Goal: Transaction & Acquisition: Purchase product/service

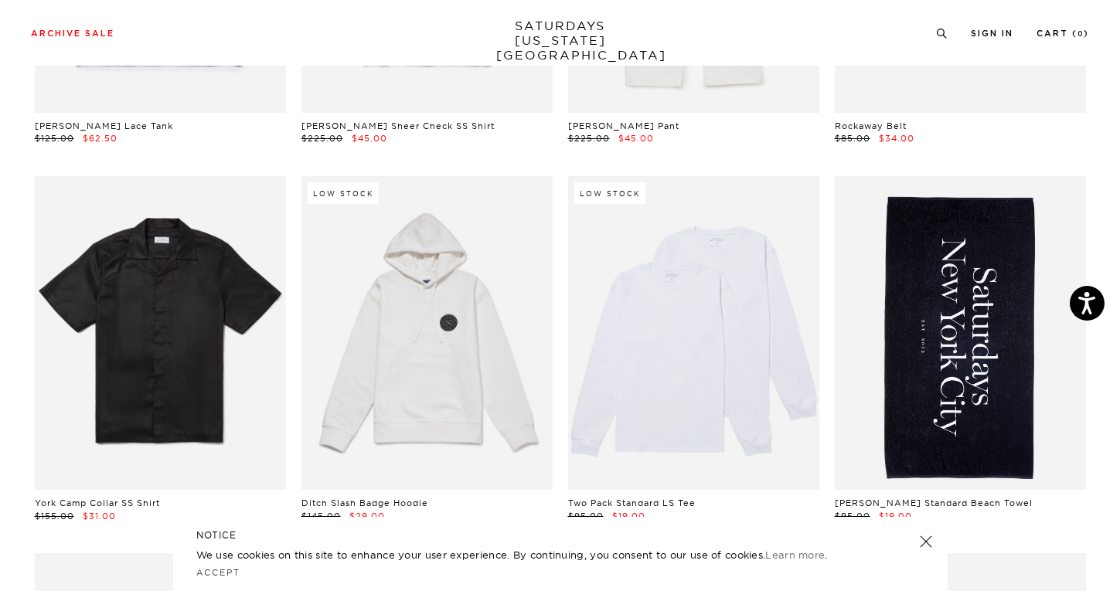
scroll to position [1122, 0]
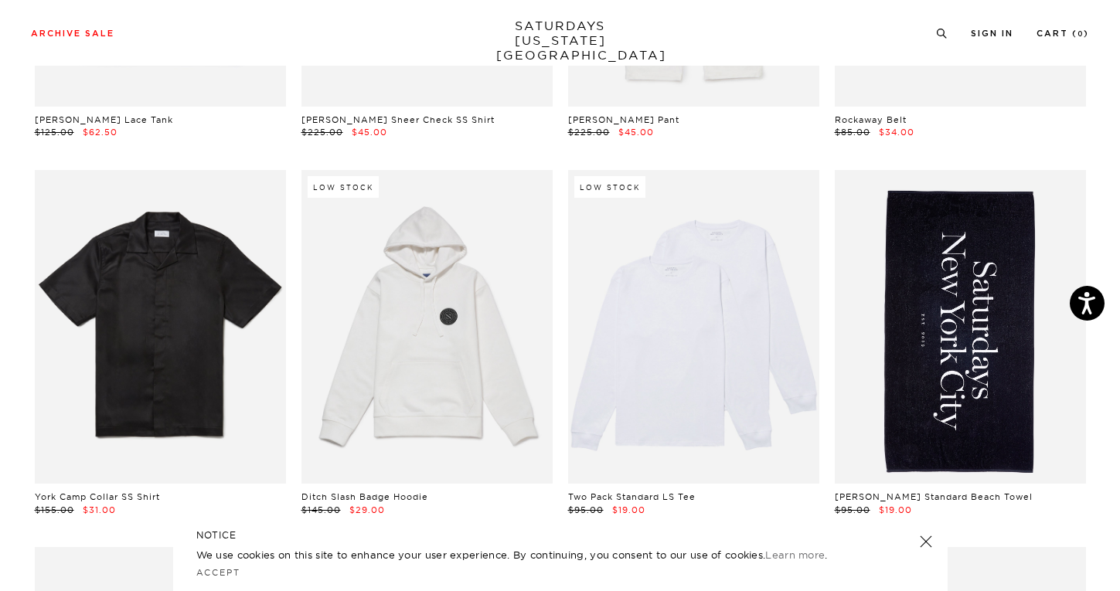
click at [999, 359] on link at bounding box center [960, 327] width 251 height 314
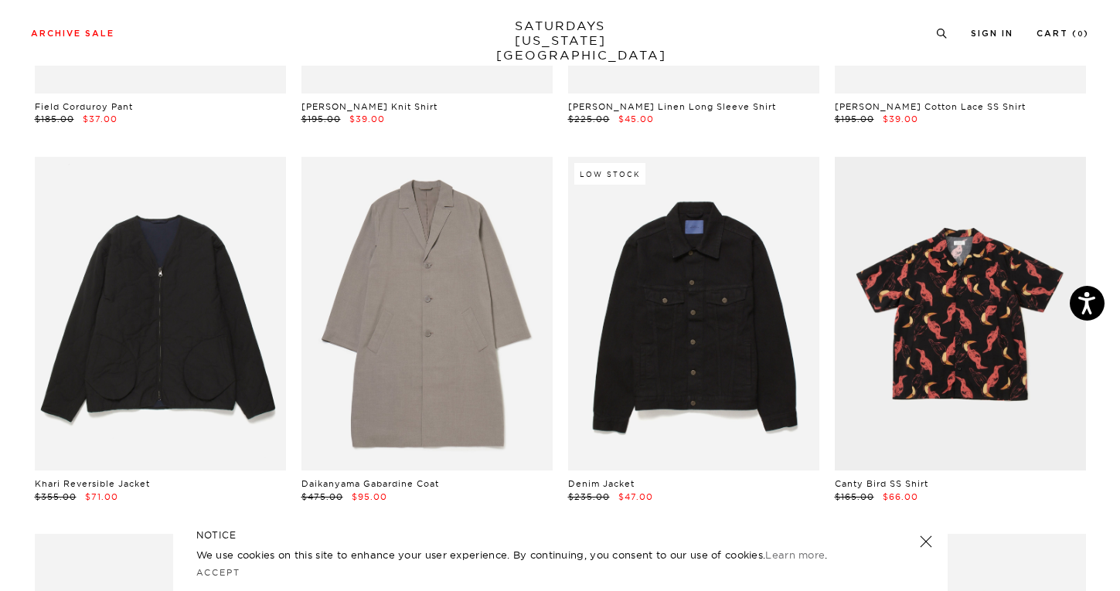
scroll to position [4975, 0]
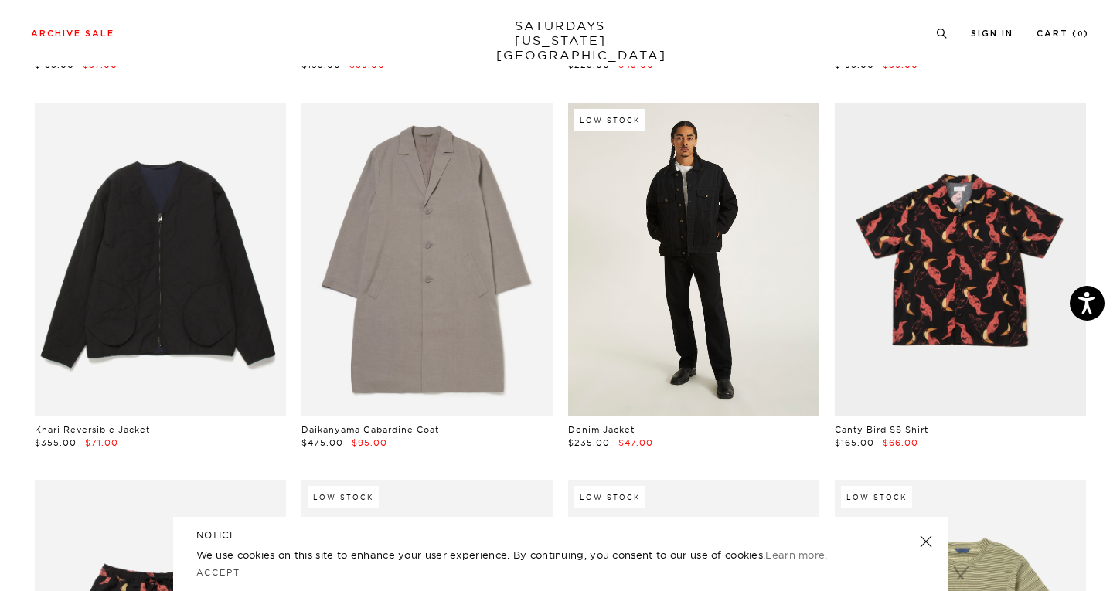
click at [735, 260] on link at bounding box center [693, 260] width 251 height 314
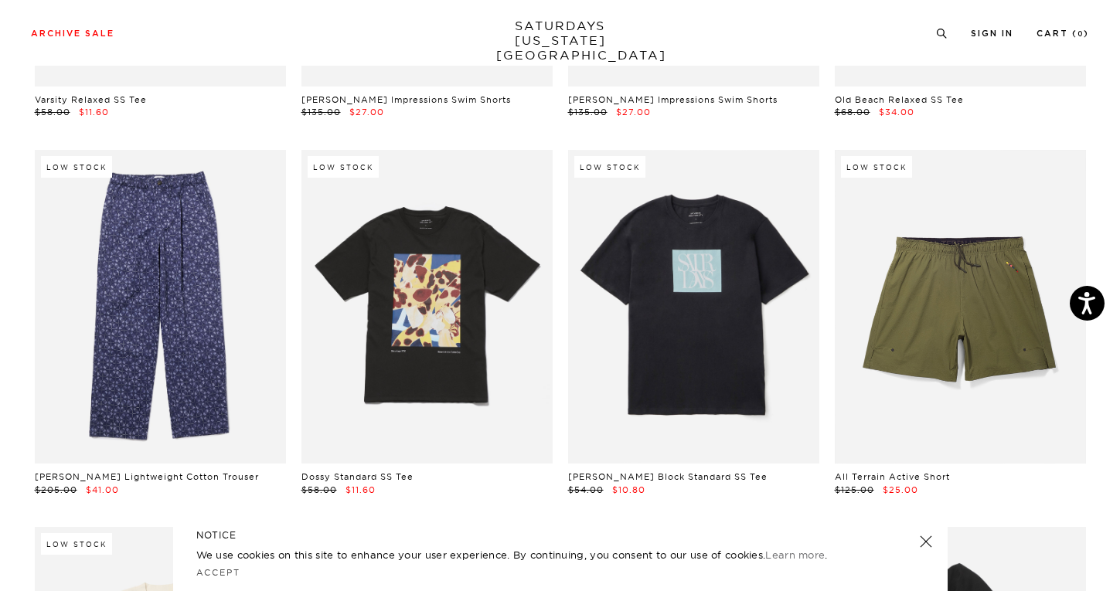
scroll to position [6438, 0]
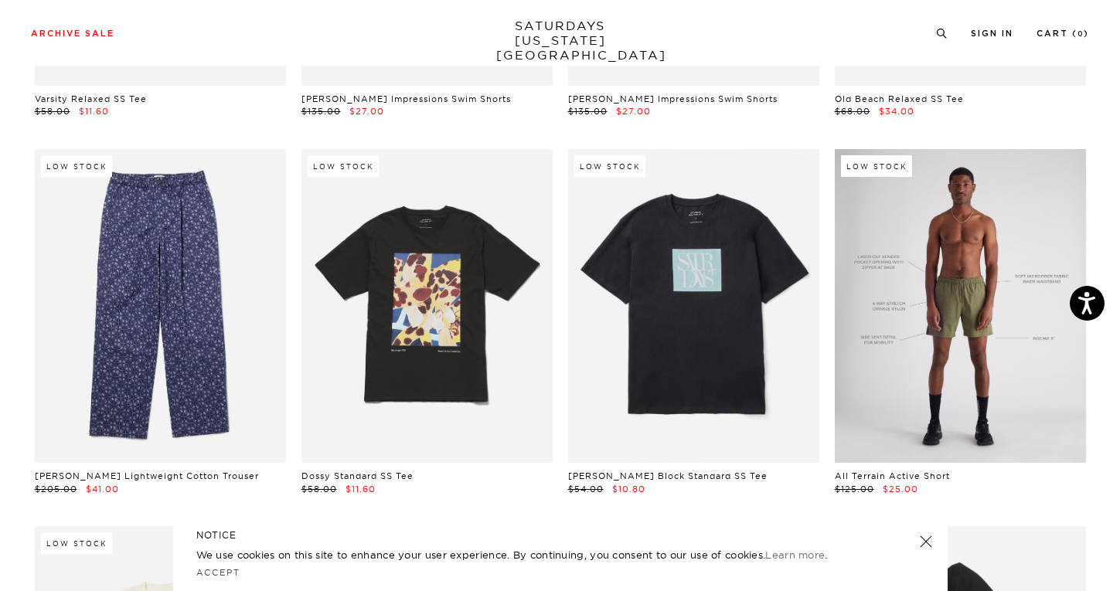
click at [981, 332] on link at bounding box center [960, 306] width 251 height 314
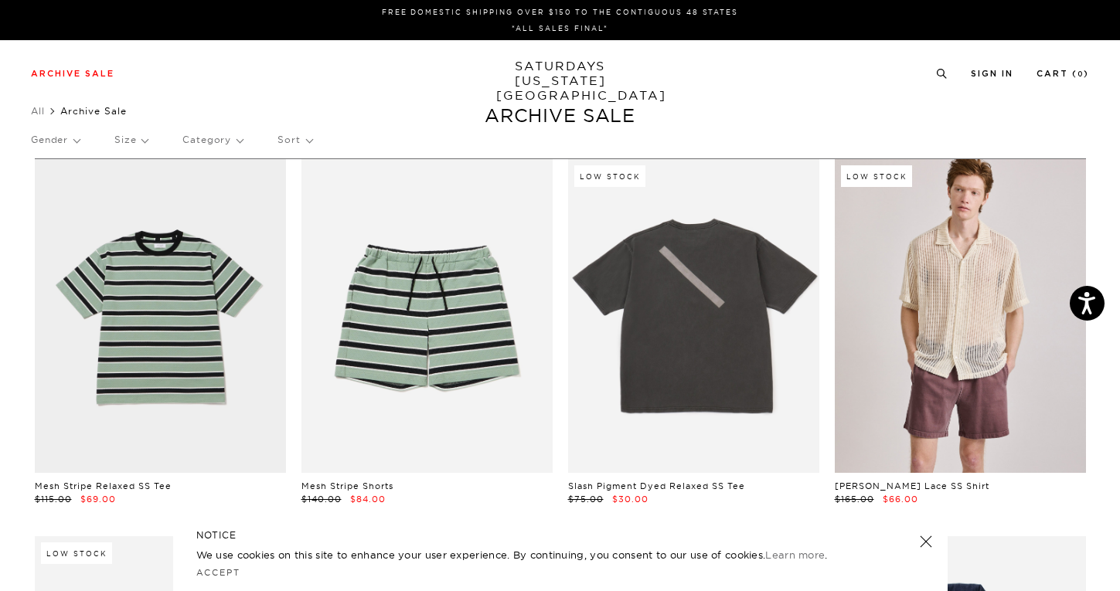
scroll to position [0, 0]
click at [148, 129] on div "Gender Size Category Sort" at bounding box center [560, 140] width 1058 height 36
click at [145, 139] on p "Size" at bounding box center [130, 140] width 33 height 36
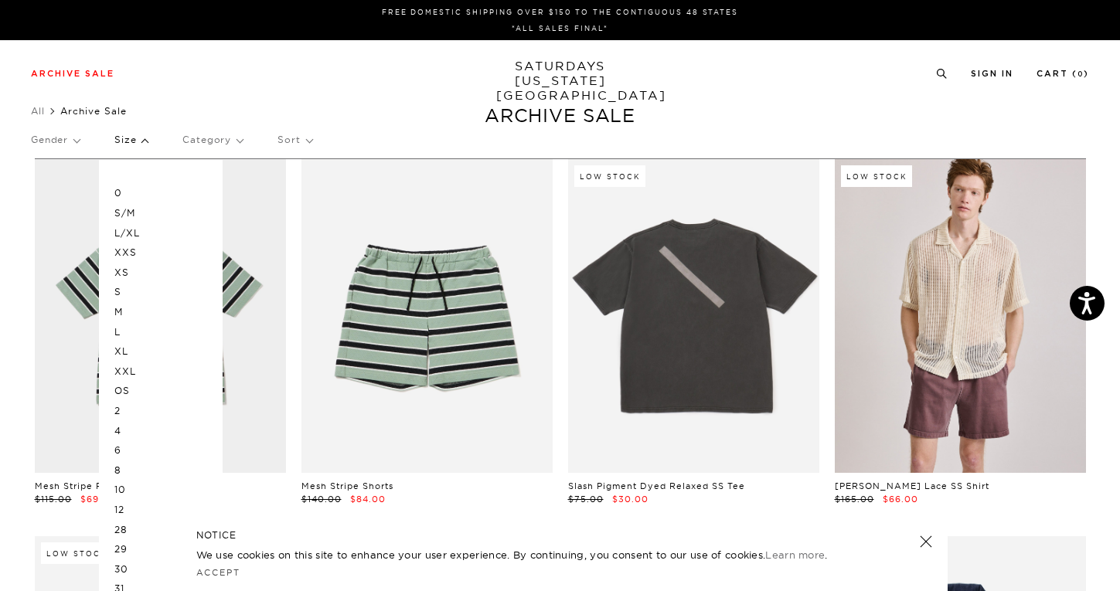
click at [182, 94] on div "Archive Sale Men's Tees Shirts Shorts Swim Knitwear Pants Sweats Women's" at bounding box center [560, 73] width 1120 height 66
click at [73, 143] on p "Gender" at bounding box center [55, 140] width 49 height 36
click at [53, 195] on p "Mens" at bounding box center [77, 193] width 93 height 20
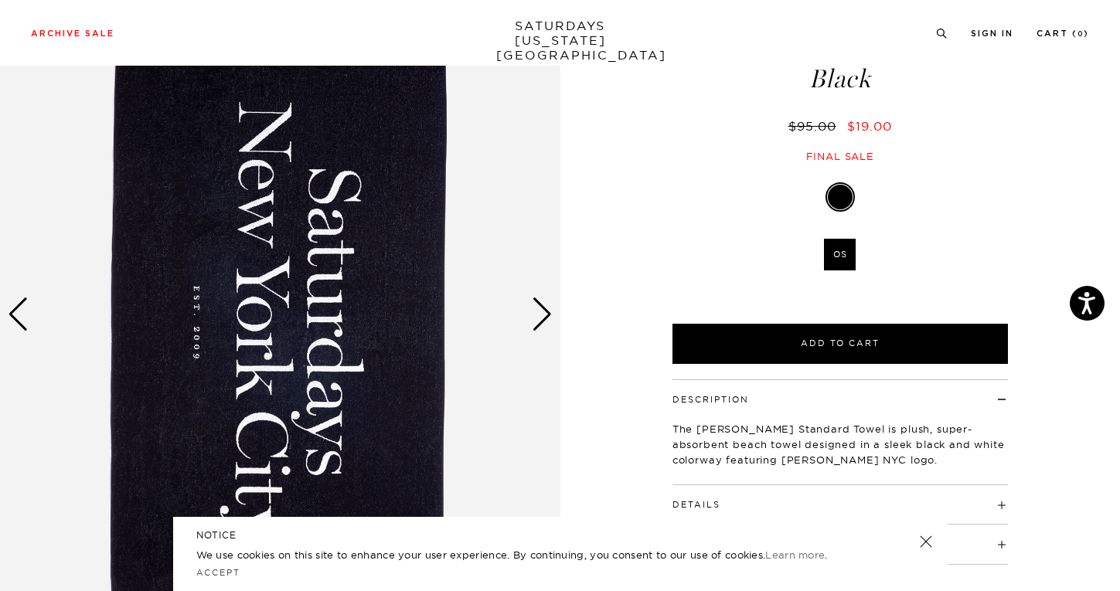
scroll to position [119, 0]
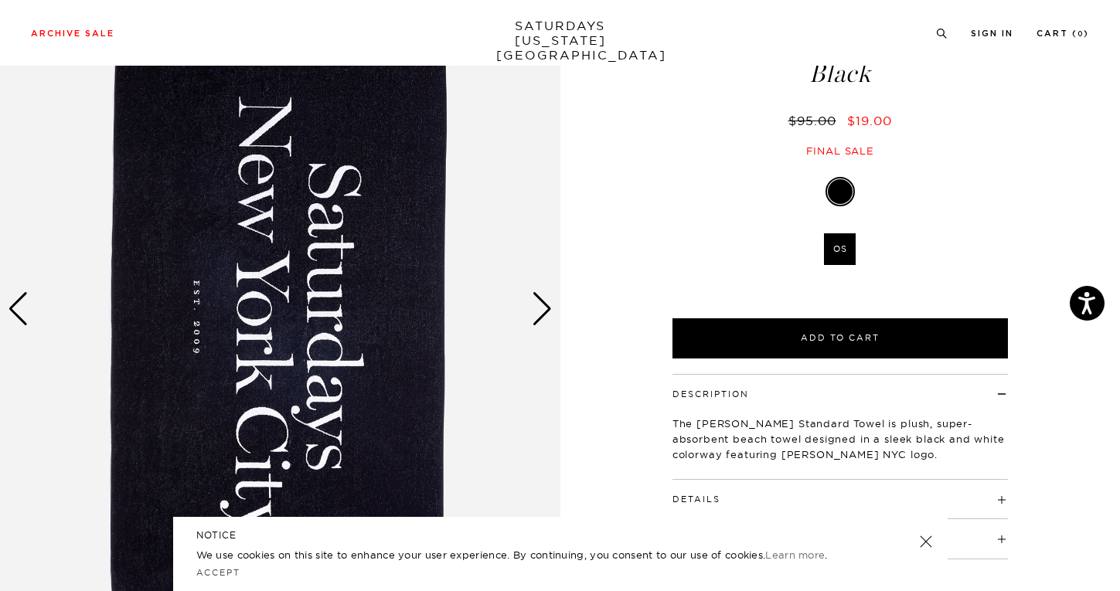
click at [535, 317] on div "Next slide" at bounding box center [542, 309] width 21 height 34
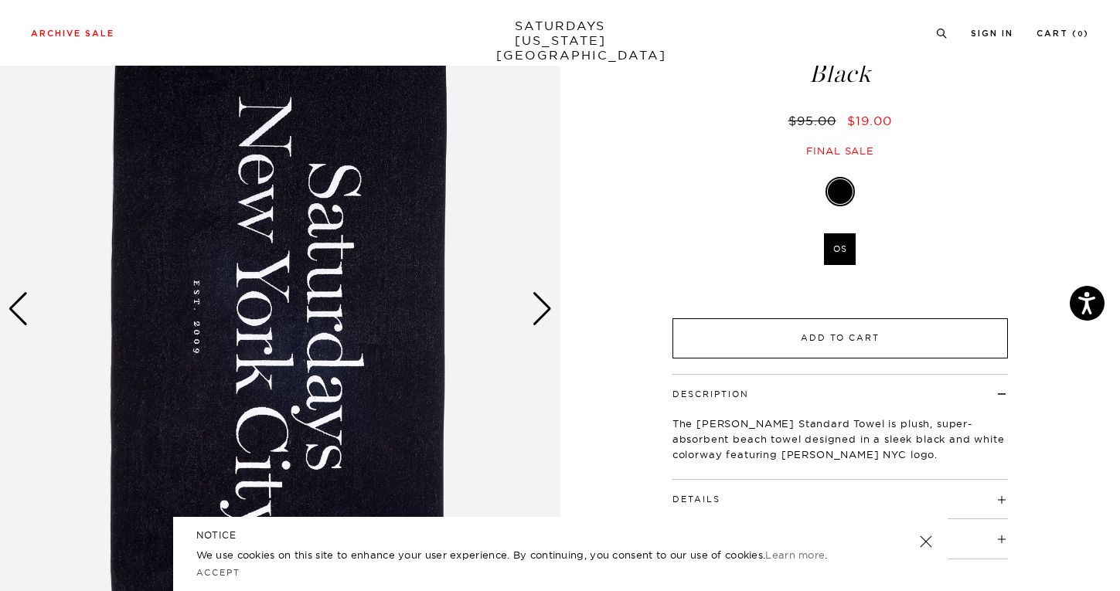
click at [748, 318] on button "Add to Cart" at bounding box center [839, 338] width 335 height 40
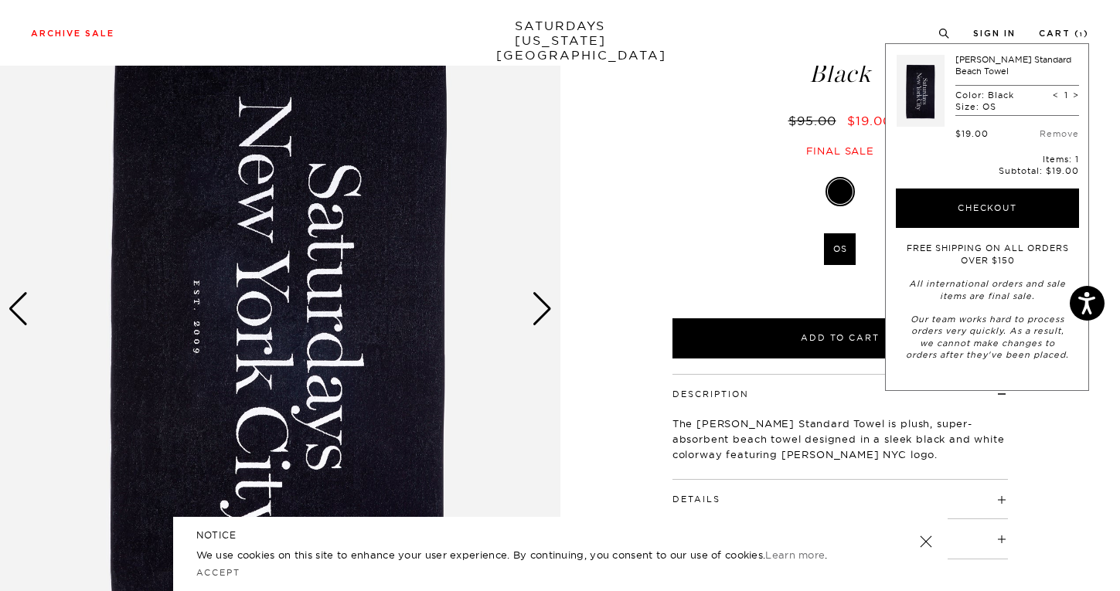
click at [1076, 90] on span ">" at bounding box center [1076, 95] width 6 height 11
type input "2"
click at [1076, 90] on div "< 2 >" at bounding box center [1066, 95] width 26 height 11
click at [1077, 90] on span ">" at bounding box center [1076, 95] width 6 height 11
type input "3"
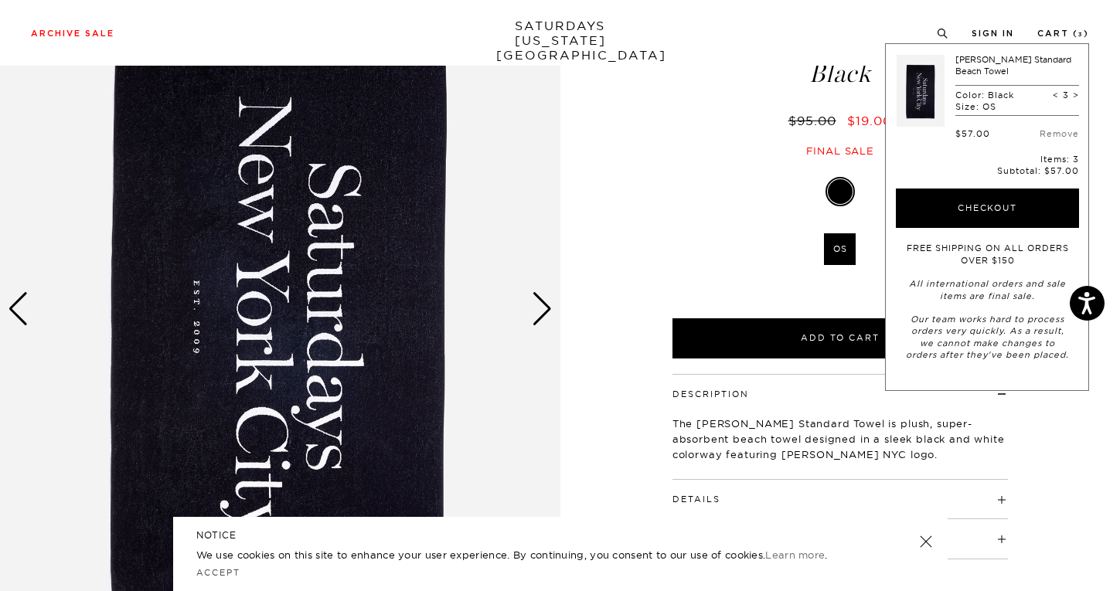
click at [1076, 90] on span ">" at bounding box center [1076, 95] width 6 height 11
type input "4"
click at [1076, 90] on span ">" at bounding box center [1076, 95] width 6 height 11
type input "5"
click at [672, 208] on div "Black OS SELECT A SIZE OS SELECT A SIZE ▾ SELECT A SIZE OS Only 0 Left Add to C…" at bounding box center [840, 268] width 386 height 179
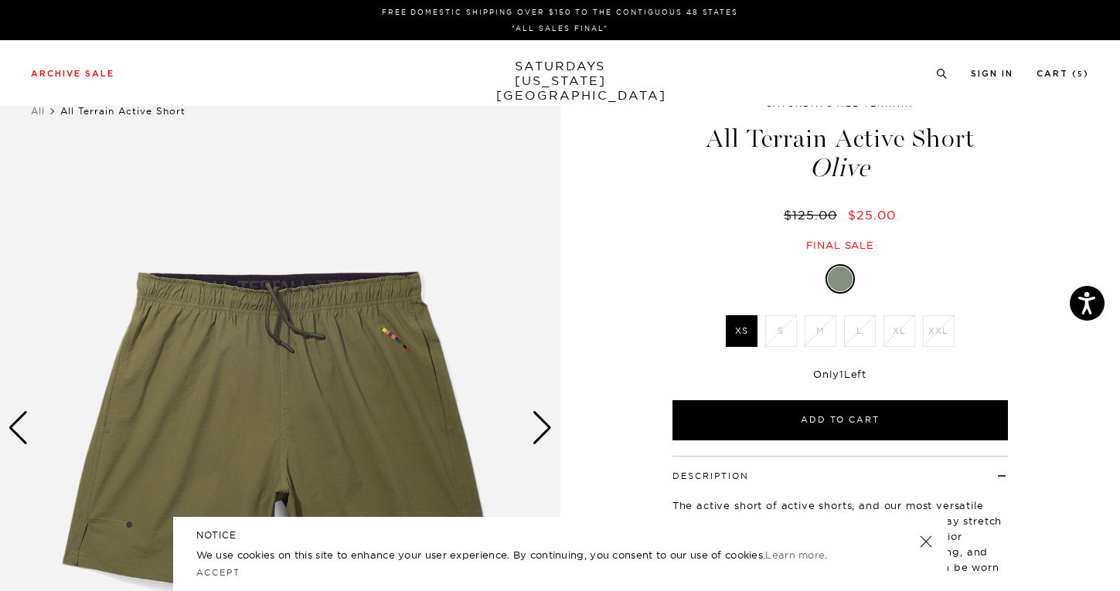
click at [536, 434] on div "Next slide" at bounding box center [542, 428] width 21 height 34
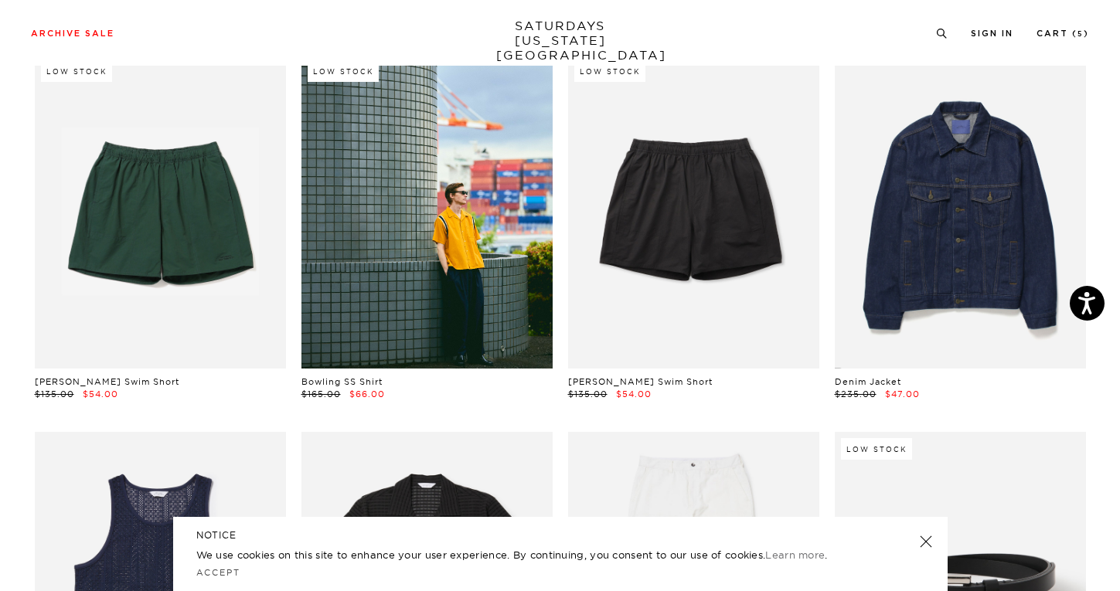
scroll to position [551, 0]
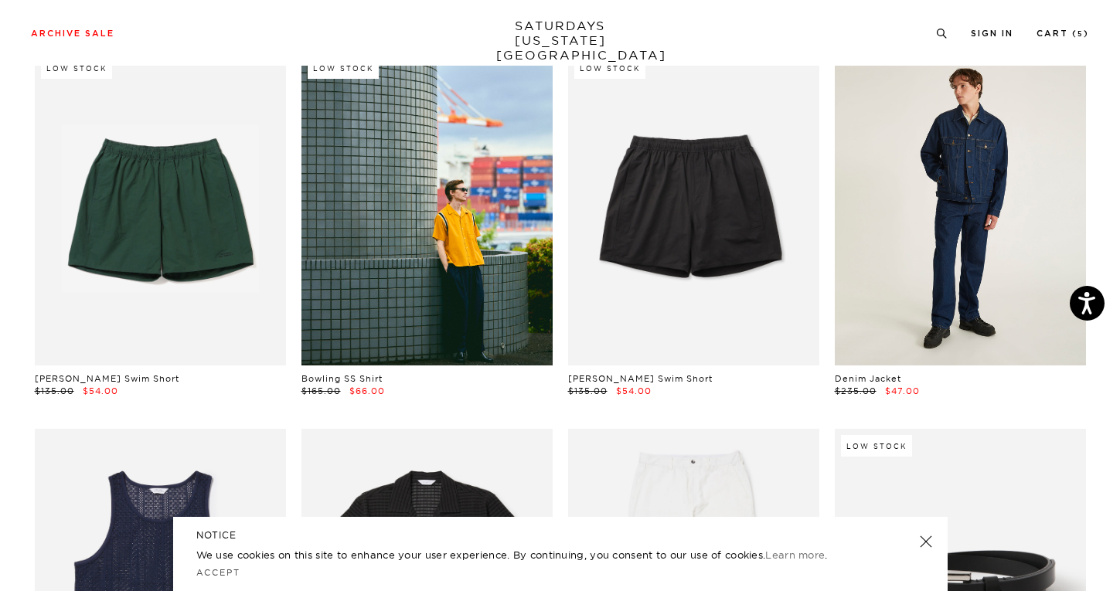
click at [960, 258] on link at bounding box center [960, 208] width 251 height 314
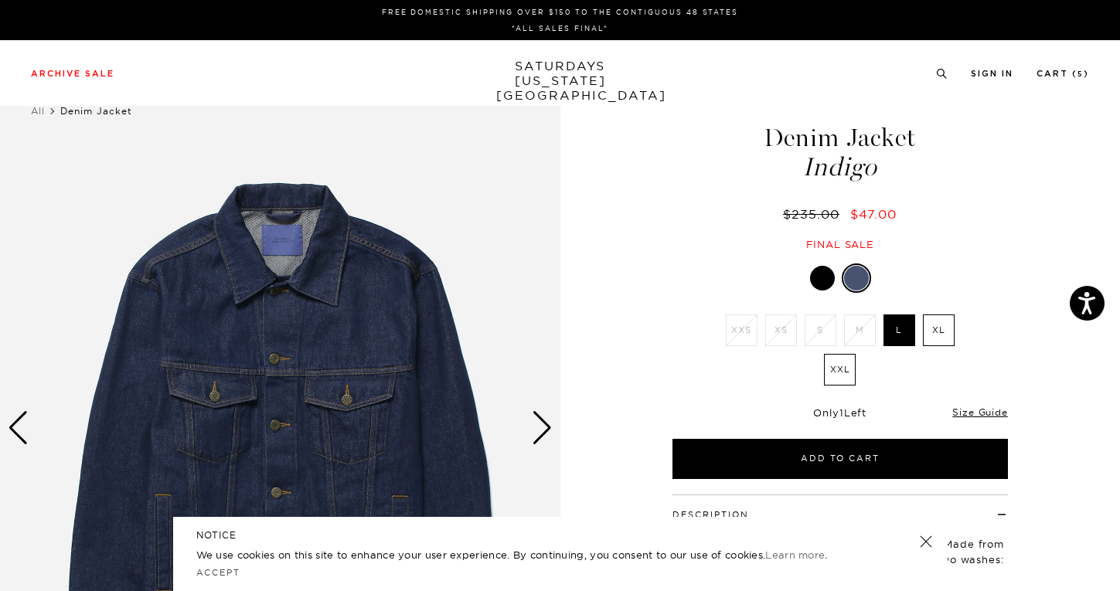
click at [937, 317] on label "XL" at bounding box center [939, 331] width 32 height 32
click at [0, 0] on input "XL" at bounding box center [0, 0] width 0 height 0
click at [825, 280] on div at bounding box center [822, 278] width 25 height 25
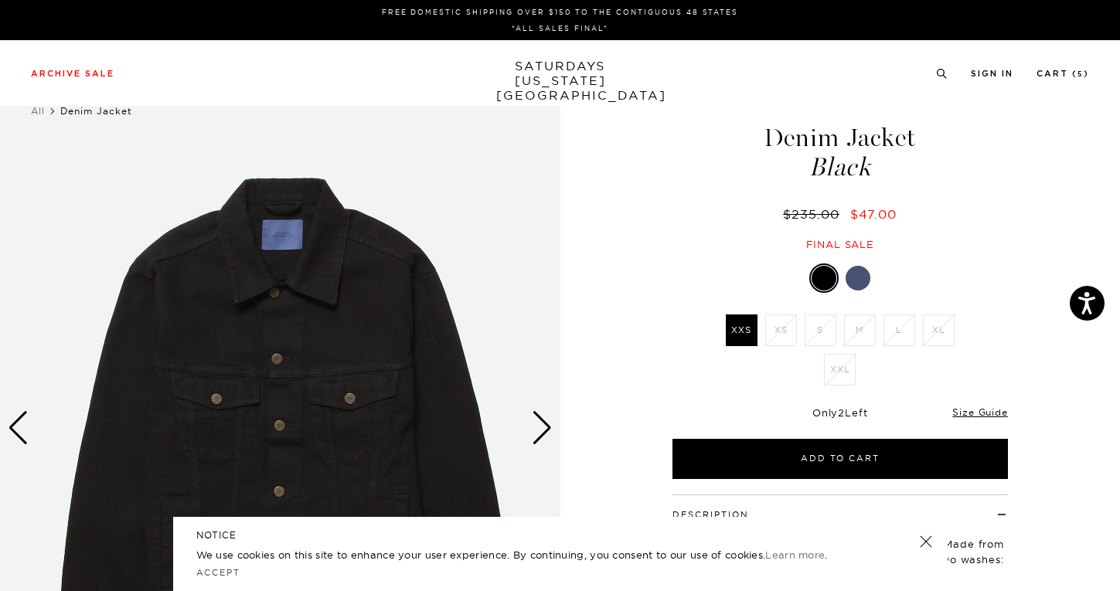
click at [848, 277] on div at bounding box center [858, 278] width 25 height 25
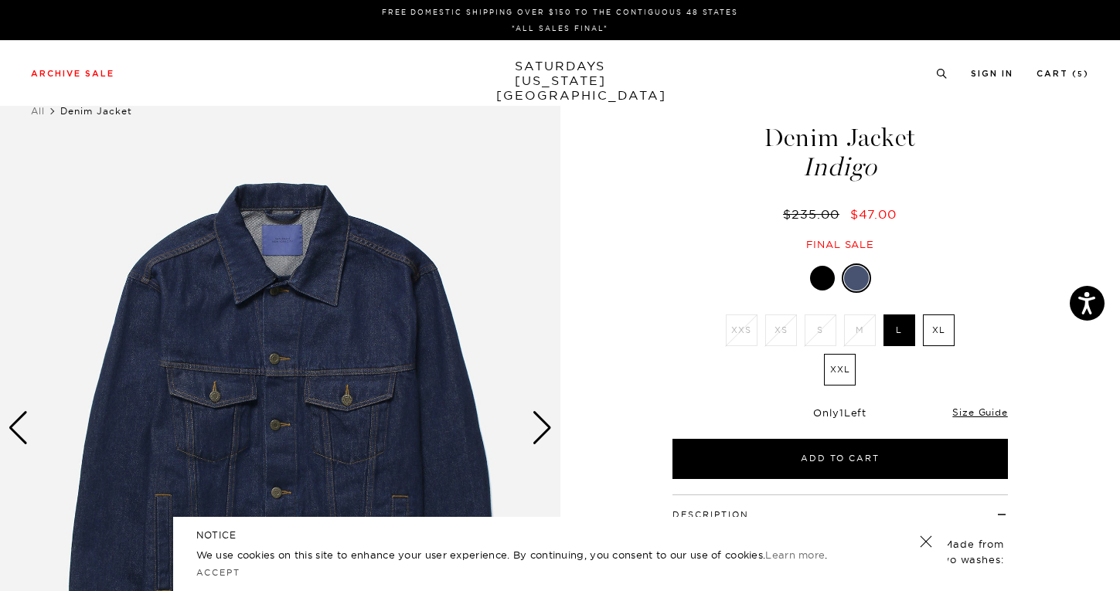
click at [945, 328] on label "XL" at bounding box center [939, 331] width 32 height 32
click at [0, 0] on input "XL" at bounding box center [0, 0] width 0 height 0
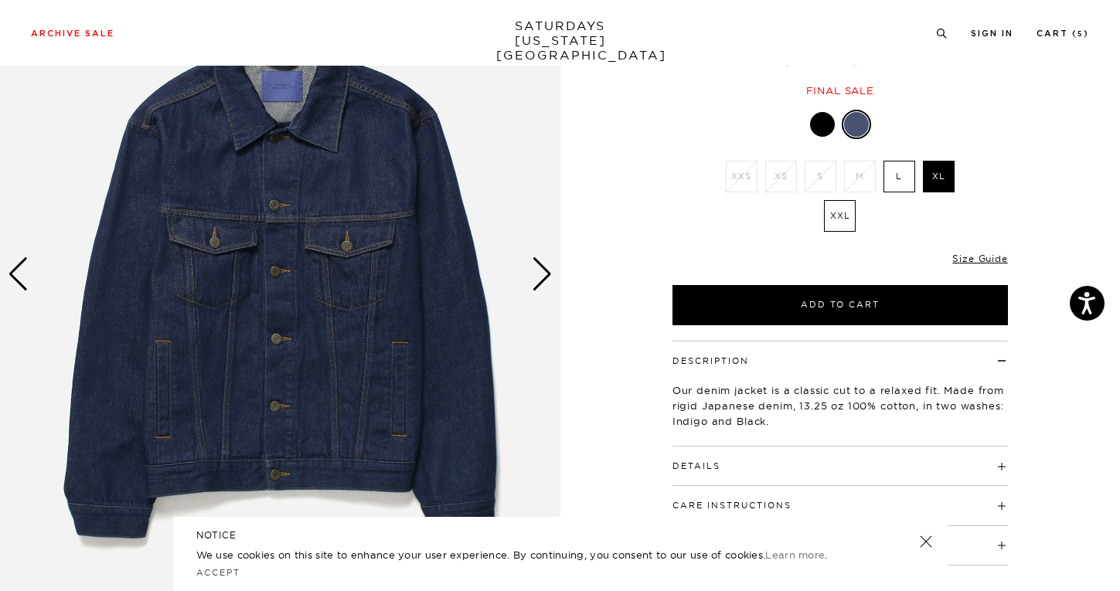
scroll to position [155, 0]
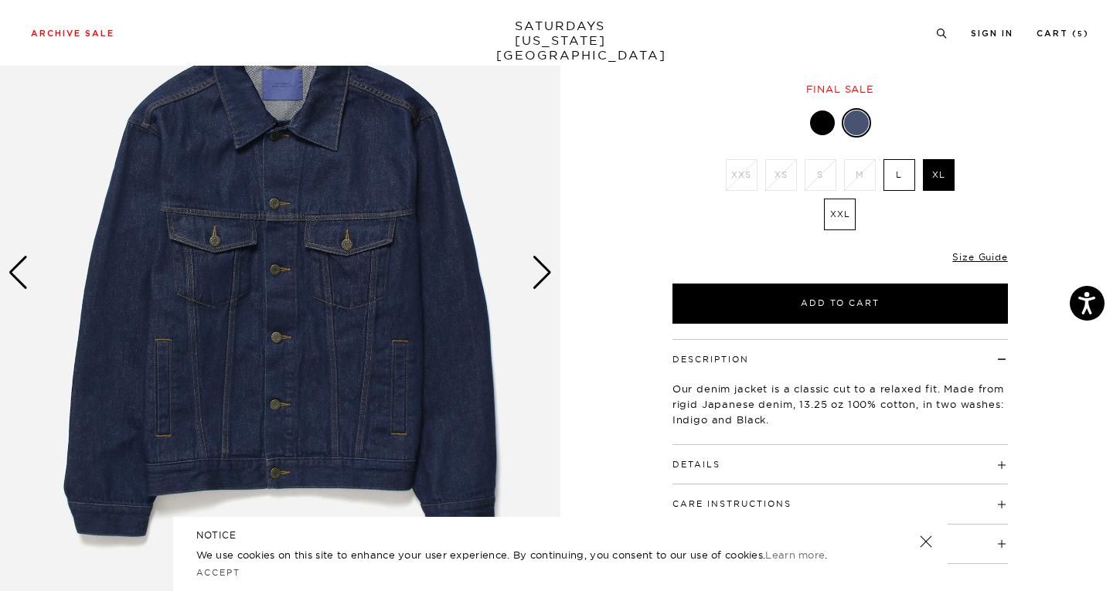
click at [539, 275] on div "Next slide" at bounding box center [542, 273] width 21 height 34
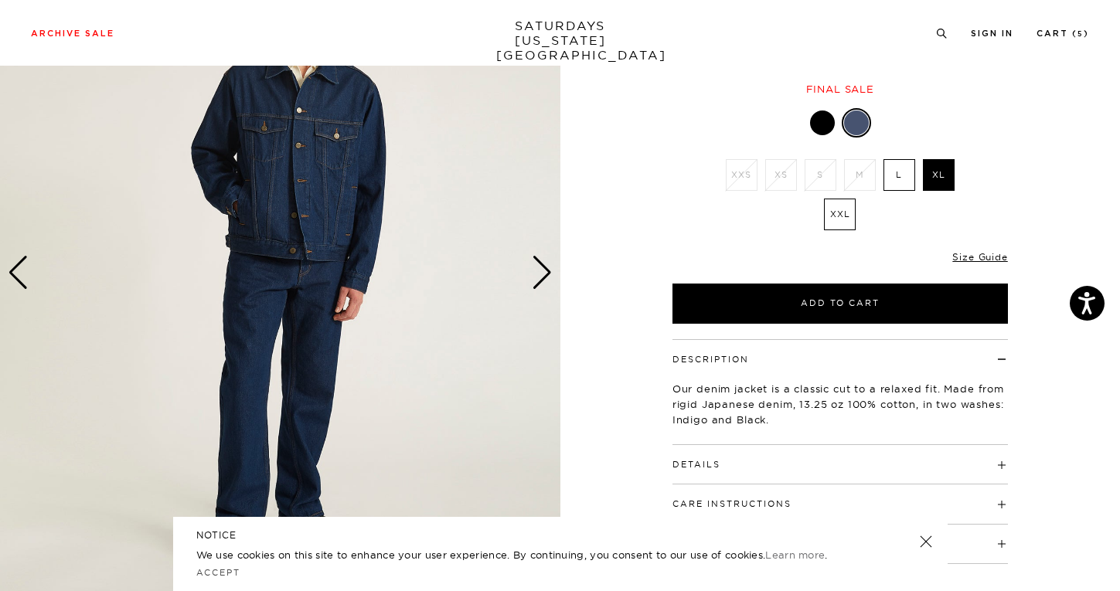
click at [539, 275] on div "Next slide" at bounding box center [542, 273] width 21 height 34
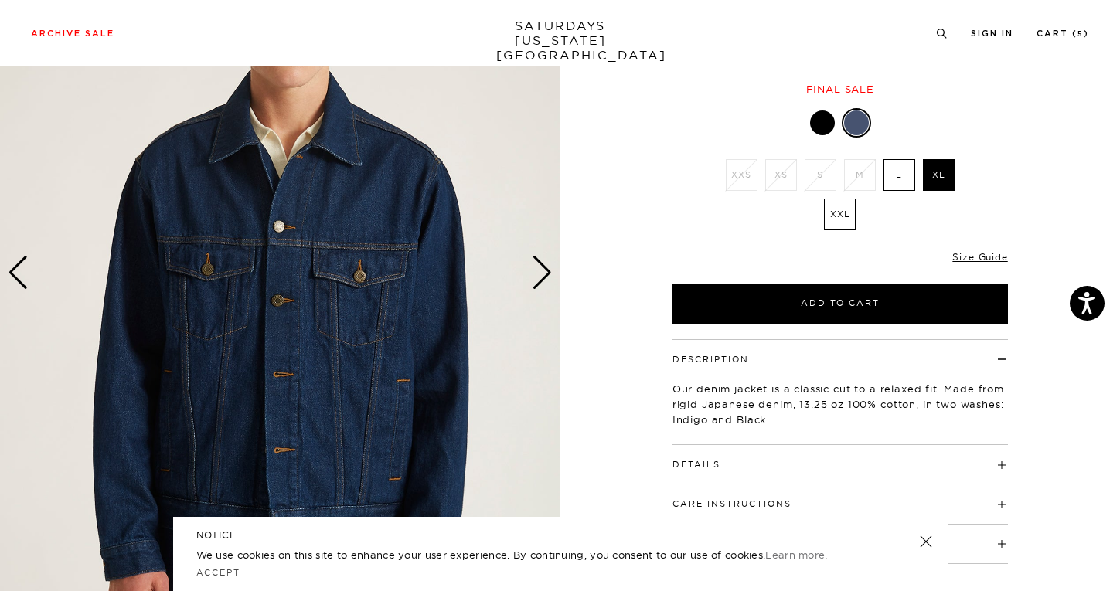
click at [539, 275] on div "Next slide" at bounding box center [542, 273] width 21 height 34
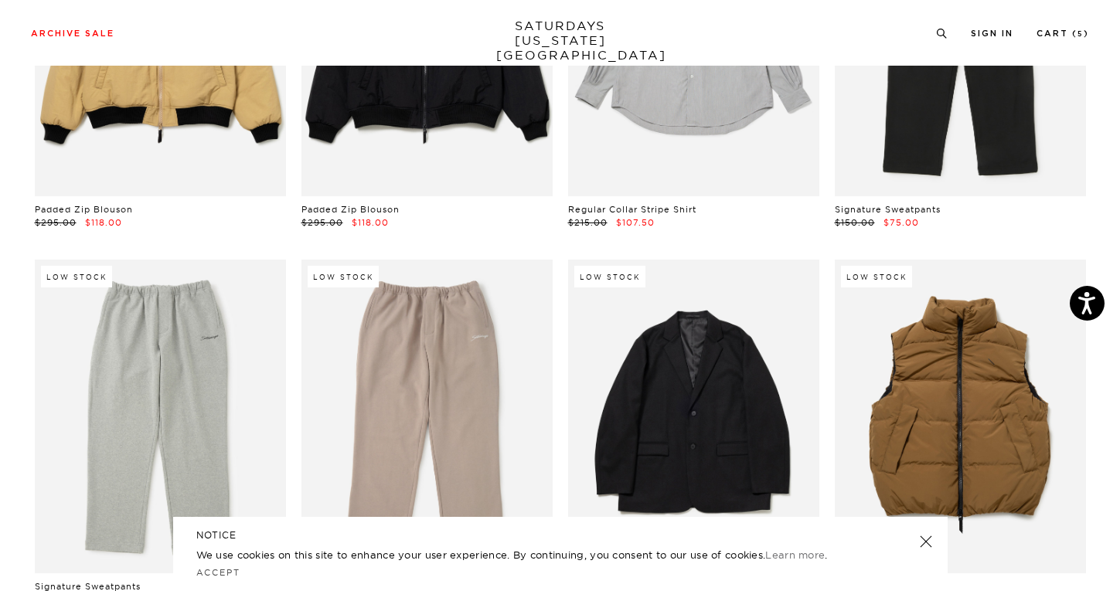
scroll to position [20436, 0]
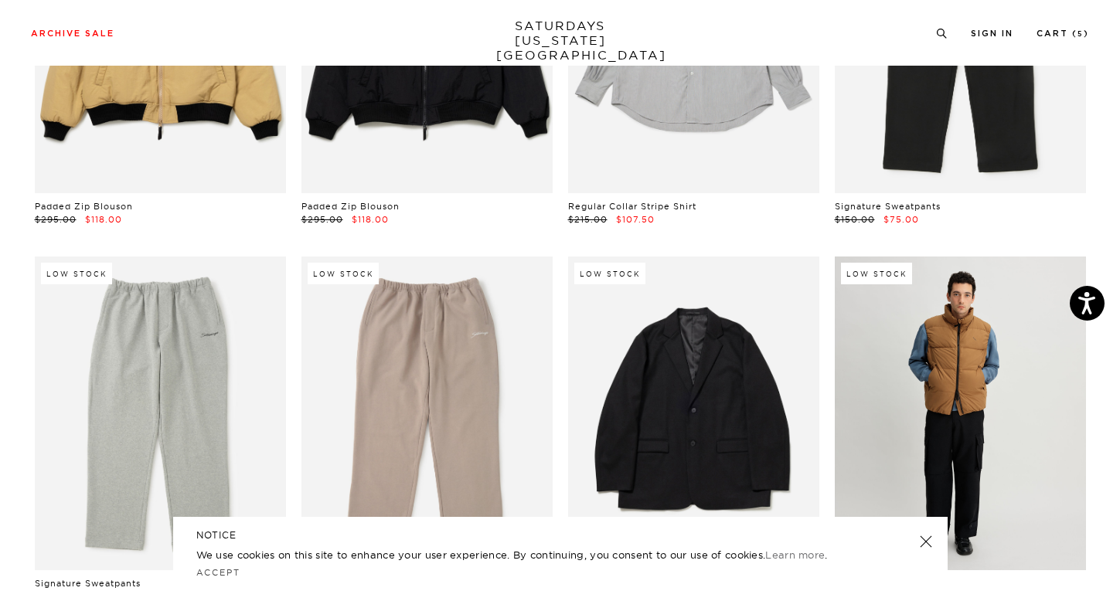
click at [997, 336] on link at bounding box center [960, 414] width 251 height 314
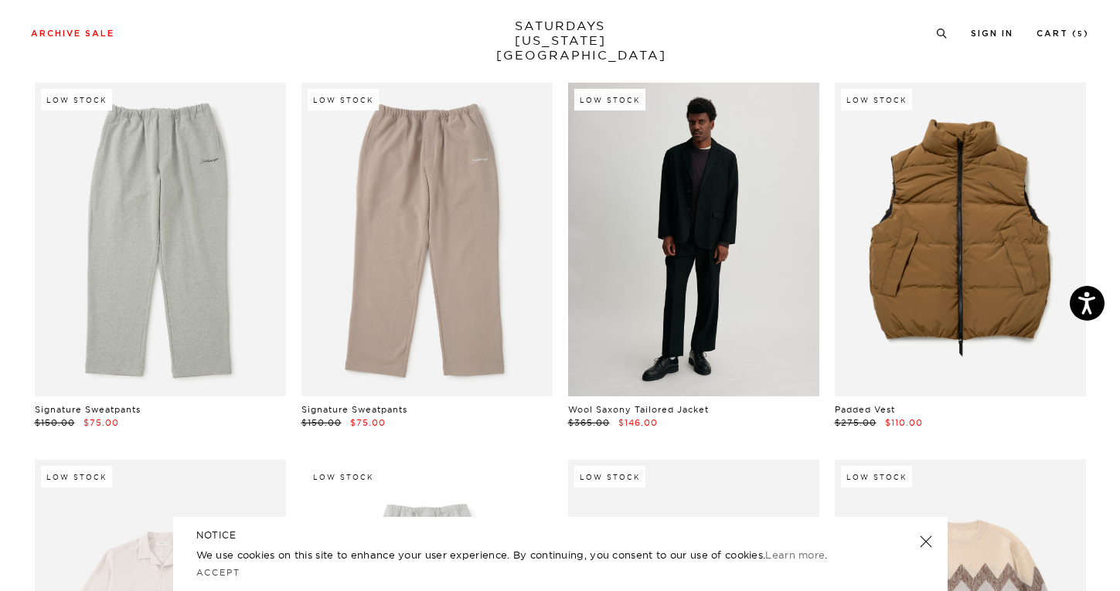
scroll to position [20610, 0]
click at [660, 224] on link at bounding box center [693, 240] width 251 height 314
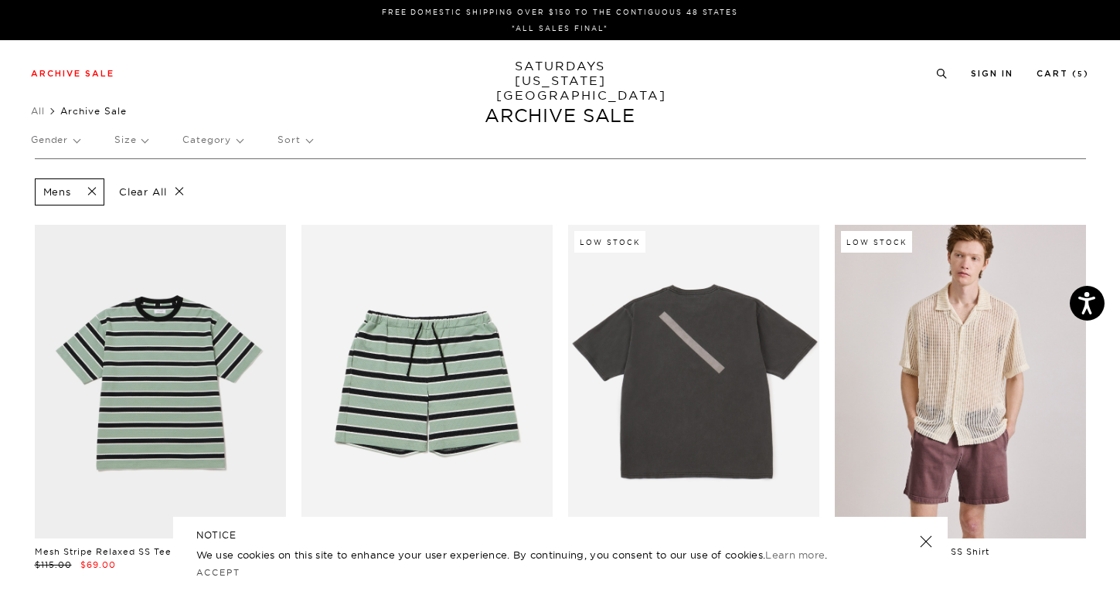
scroll to position [0, 0]
click at [138, 143] on p "Size" at bounding box center [130, 140] width 33 height 36
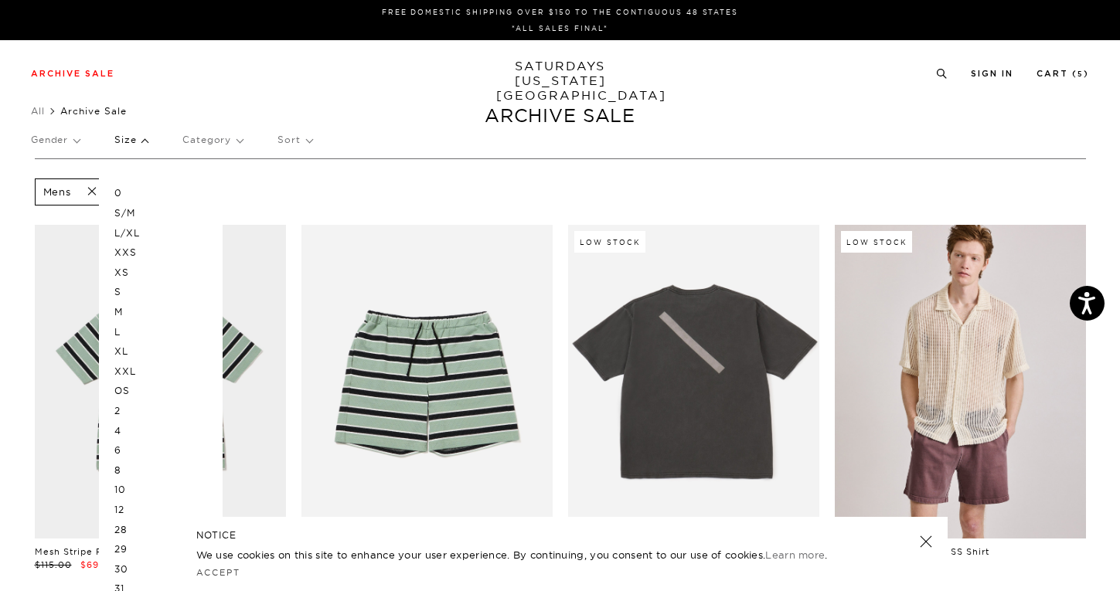
click at [137, 230] on p "L/XL" at bounding box center [160, 233] width 93 height 20
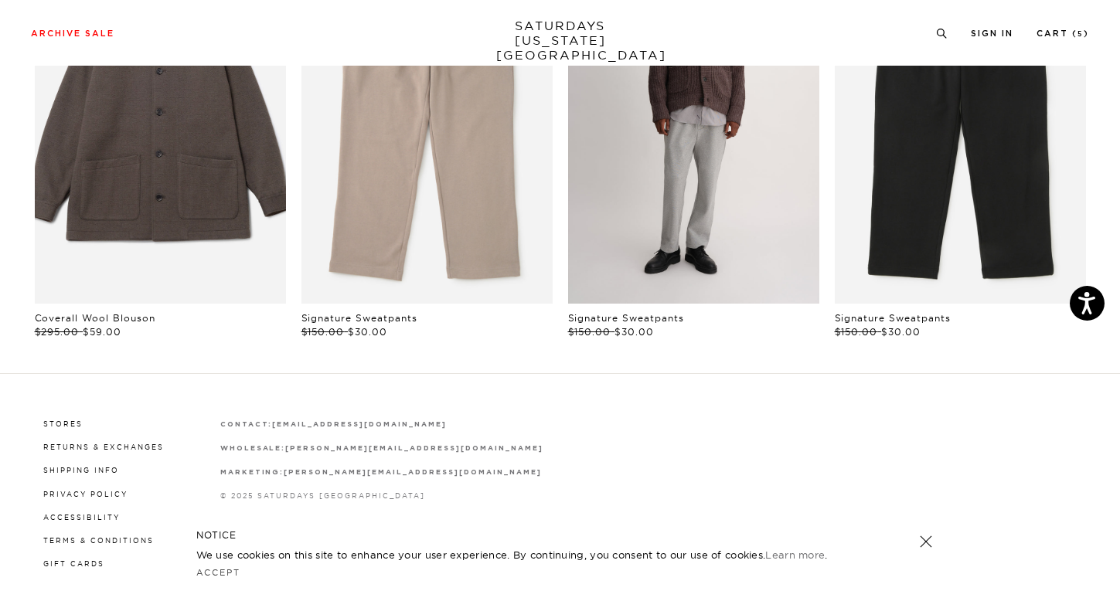
scroll to position [940, 0]
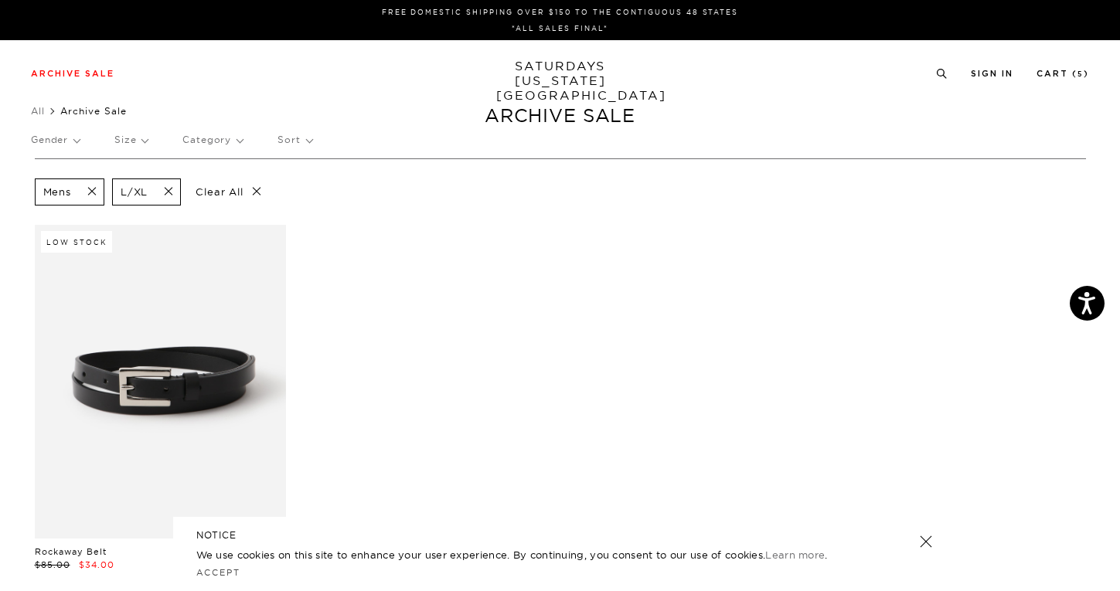
click at [147, 143] on p "Size" at bounding box center [130, 140] width 33 height 36
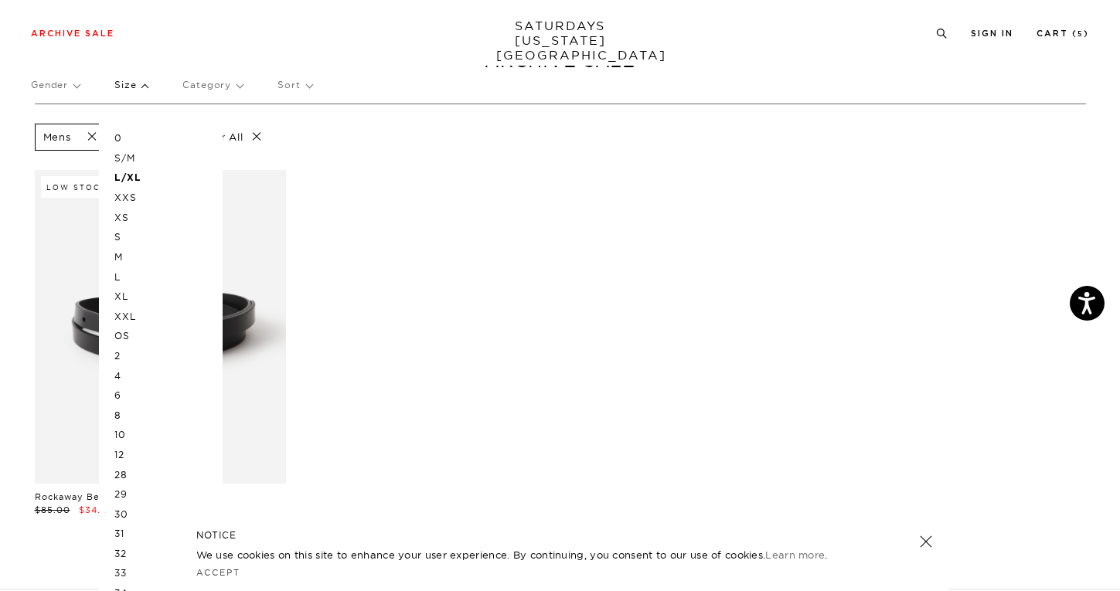
scroll to position [57, 0]
click at [123, 288] on p "XL" at bounding box center [160, 294] width 93 height 20
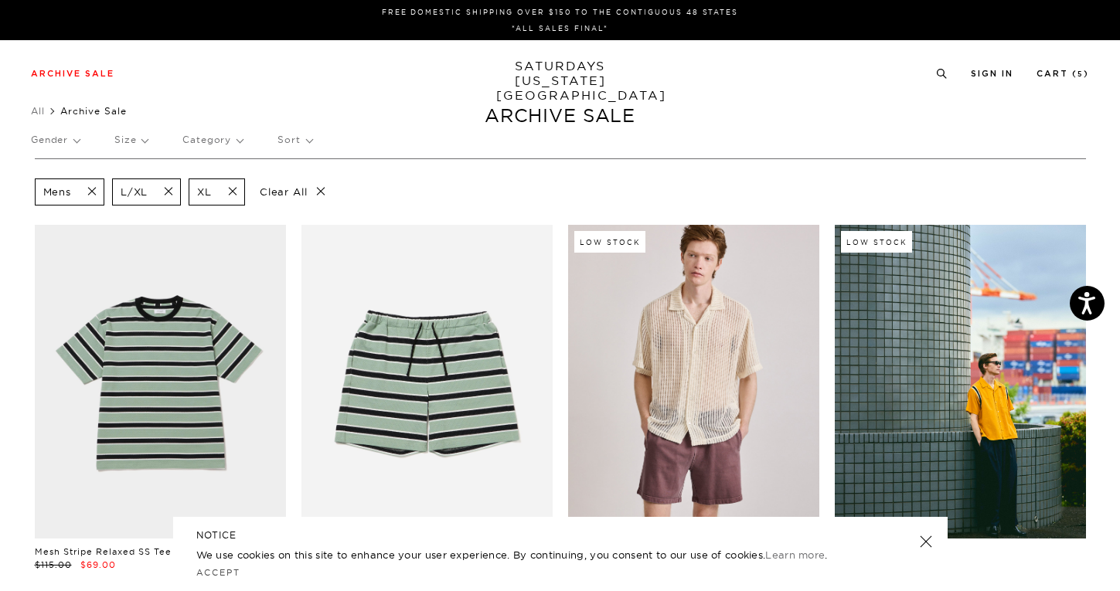
click at [554, 79] on link "SATURDAYS NEW YORK CITY" at bounding box center [560, 81] width 128 height 44
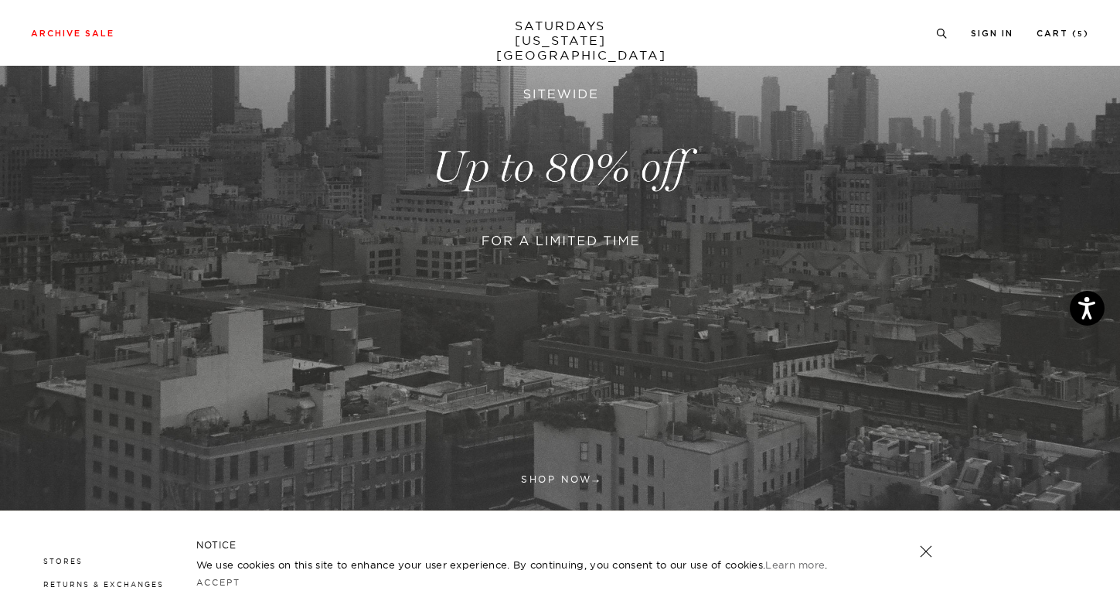
scroll to position [315, 0]
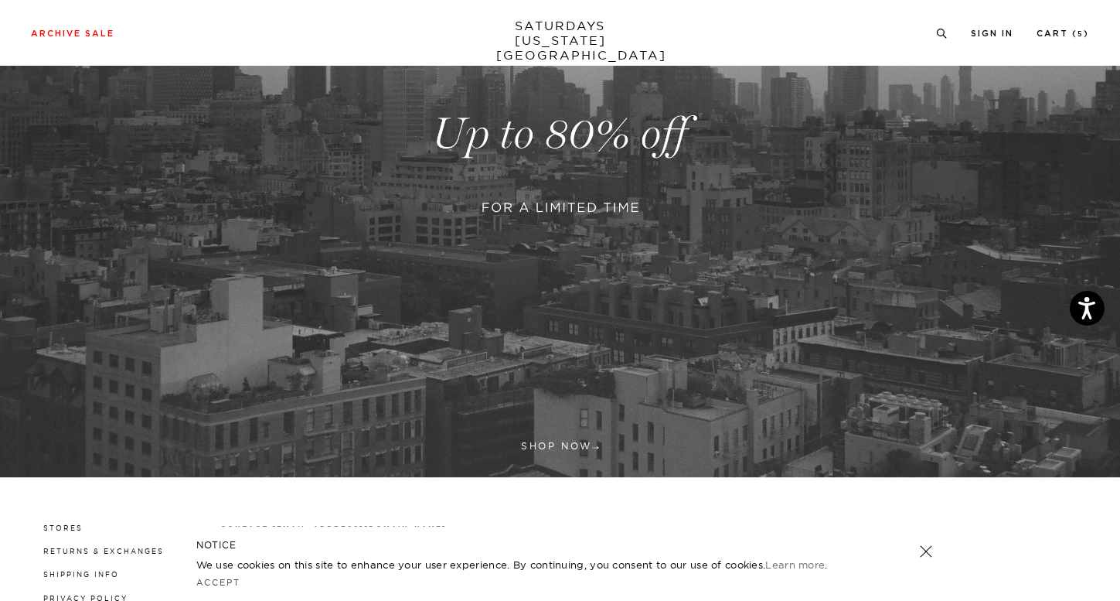
click at [555, 440] on link at bounding box center [560, 134] width 1120 height 686
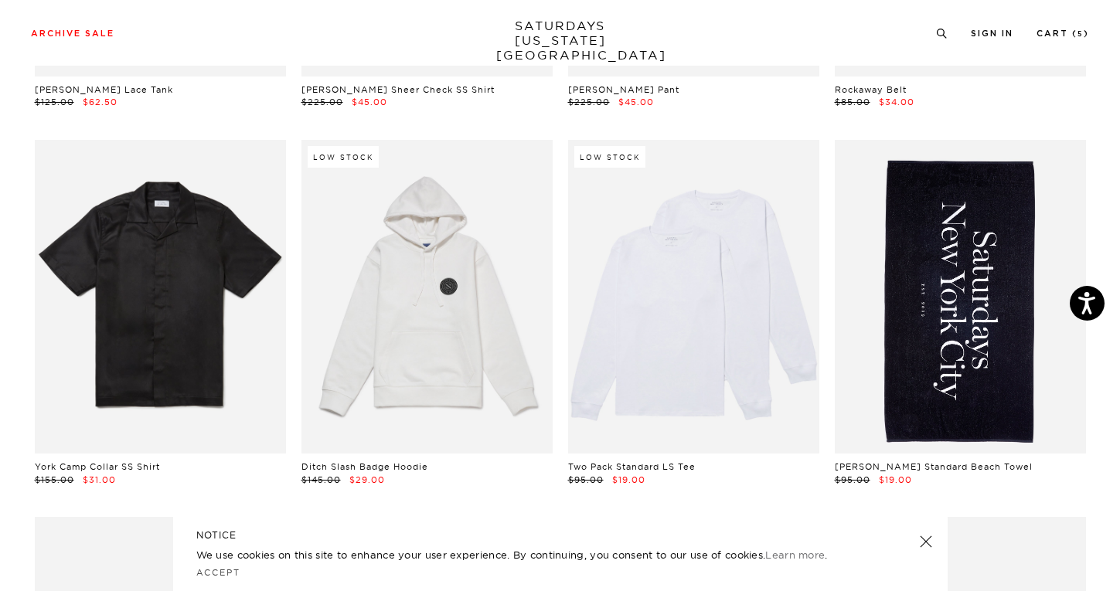
scroll to position [1152, 0]
click at [1073, 38] on link "Cart ( 5 )" at bounding box center [1062, 33] width 53 height 9
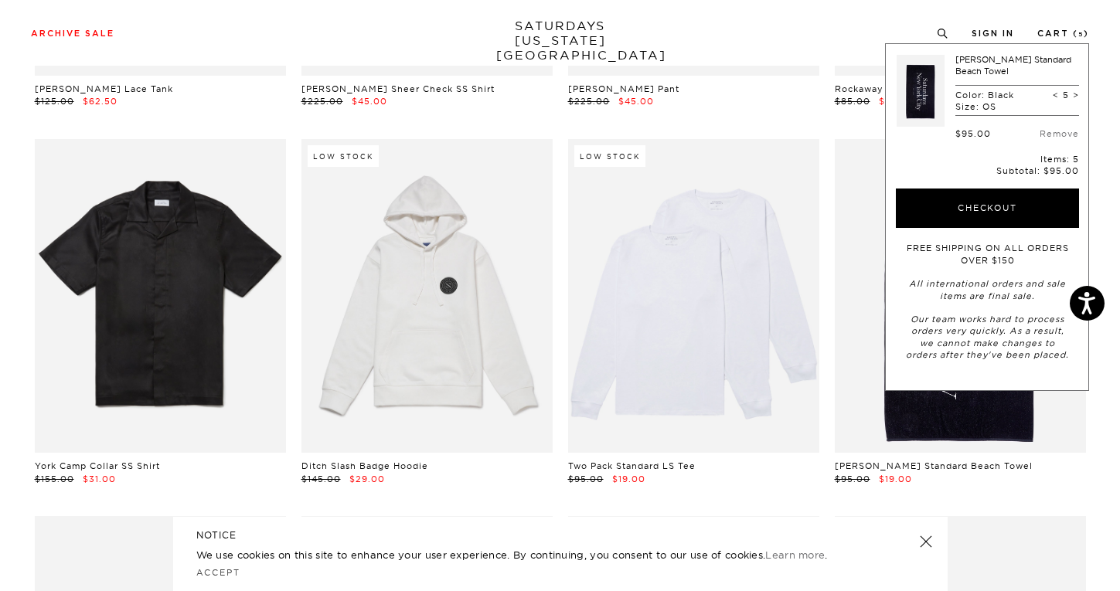
click at [1076, 90] on span ">" at bounding box center [1076, 95] width 6 height 11
type input "6"
click at [1000, 203] on button "Checkout" at bounding box center [987, 209] width 183 height 40
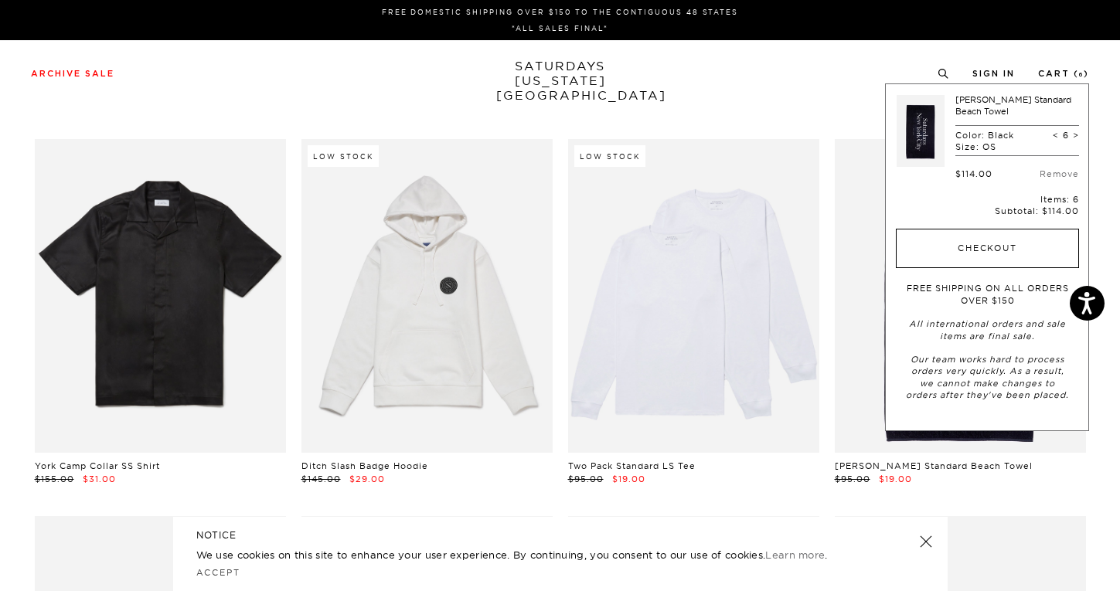
scroll to position [0, 0]
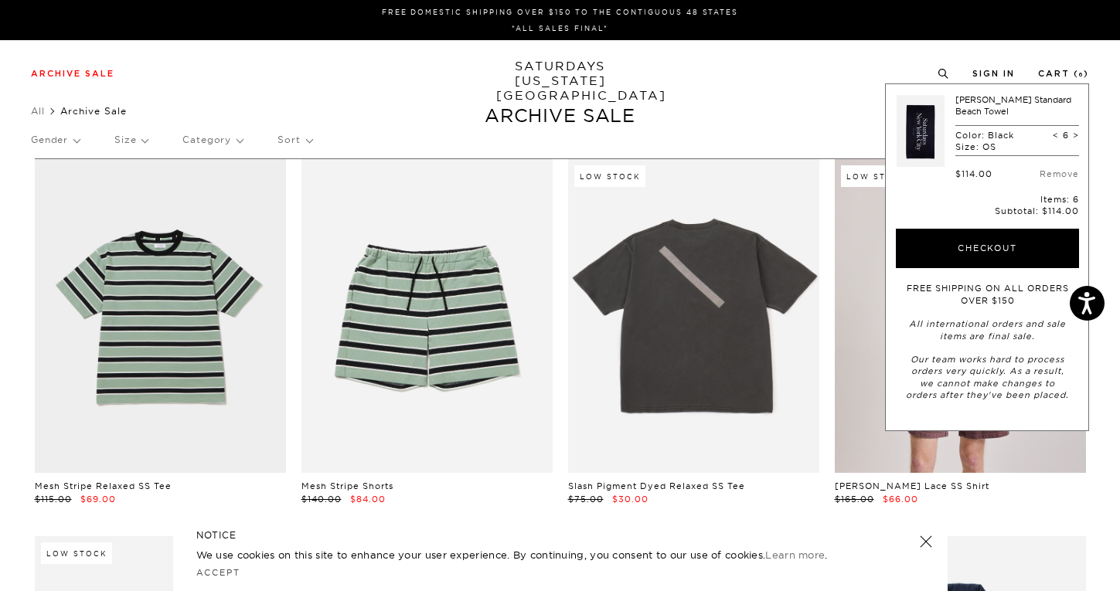
click at [206, 71] on div "Archive Sale Men's Tees Shirts Shorts Swim Knitwear Pants Sweats" at bounding box center [560, 73] width 1058 height 14
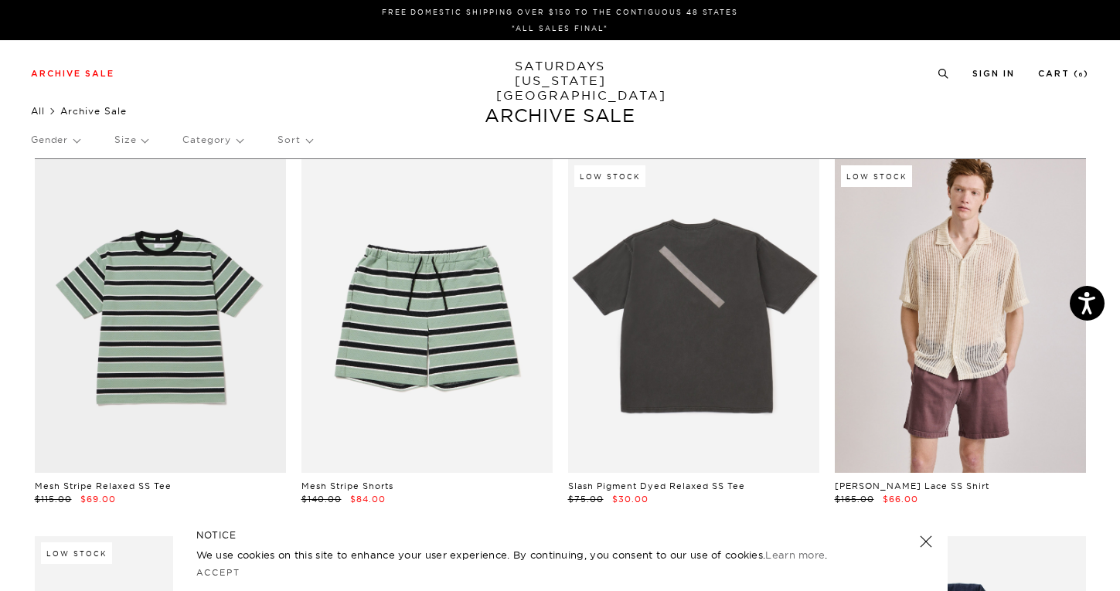
click at [39, 111] on link "All" at bounding box center [38, 111] width 14 height 12
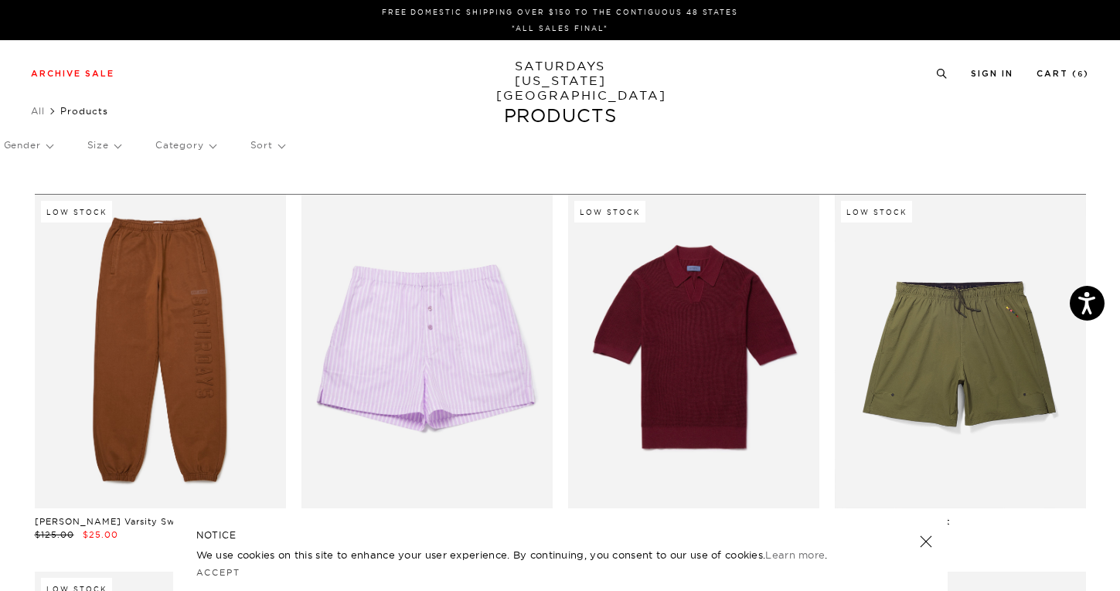
click at [189, 141] on p "Category" at bounding box center [185, 146] width 60 height 36
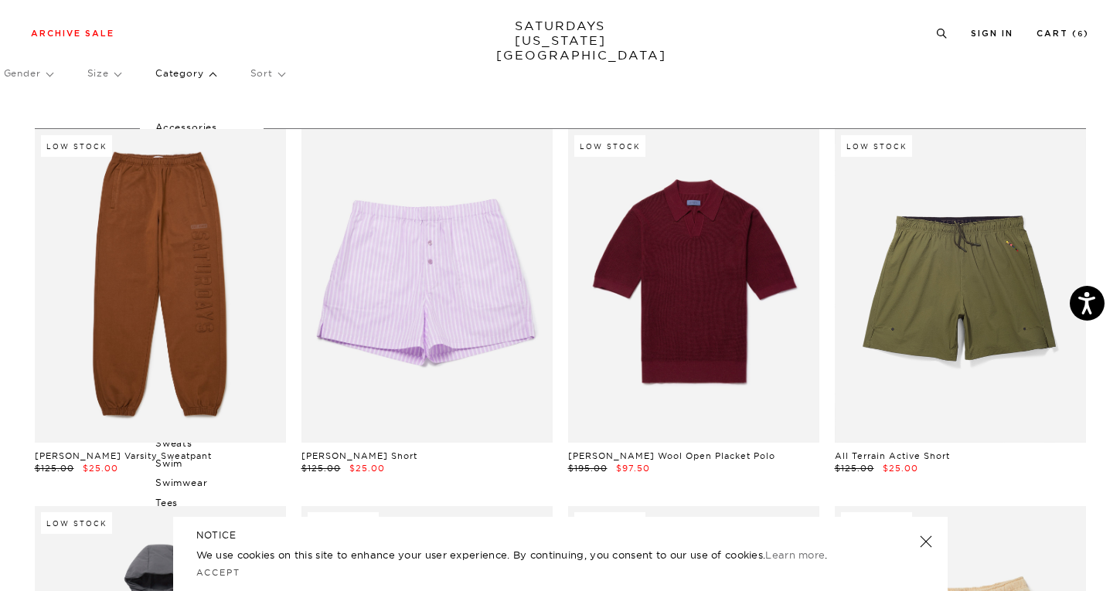
scroll to position [77, 0]
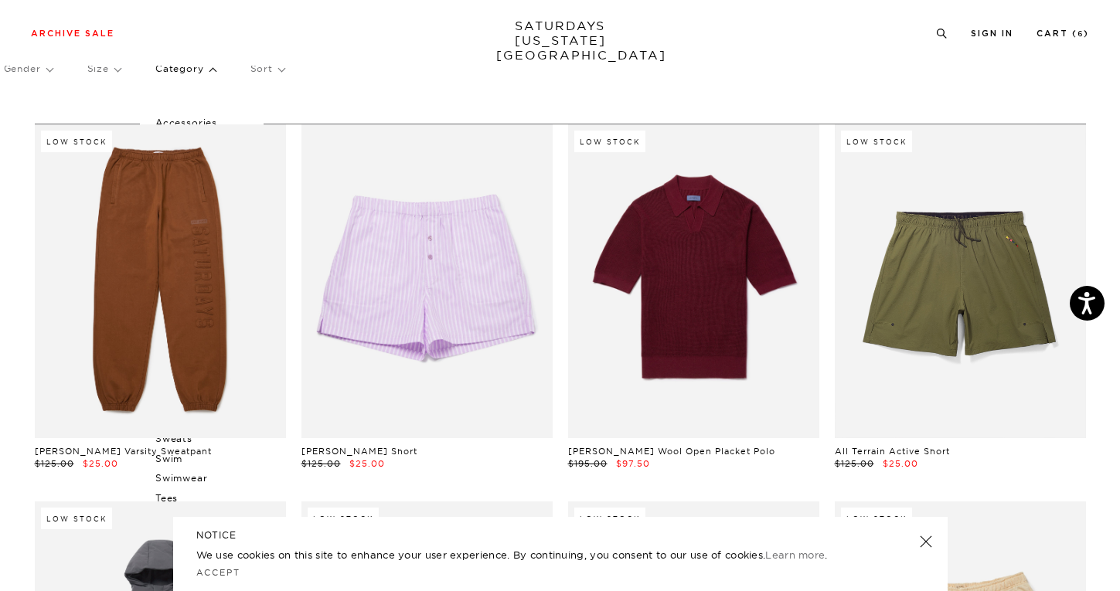
click at [202, 119] on p "Accessories" at bounding box center [201, 123] width 93 height 20
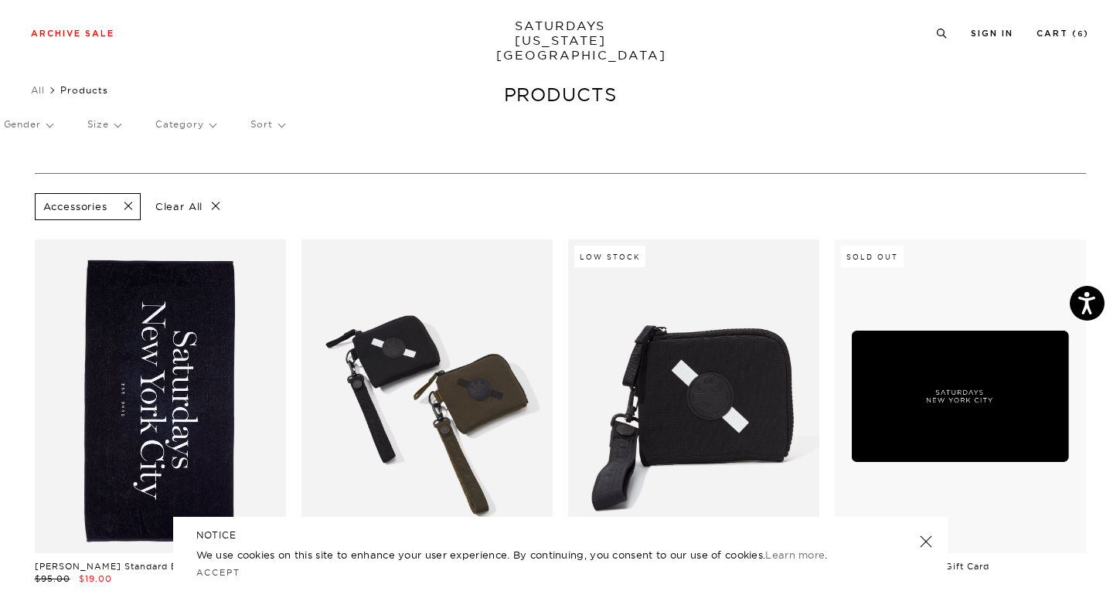
scroll to position [21, 0]
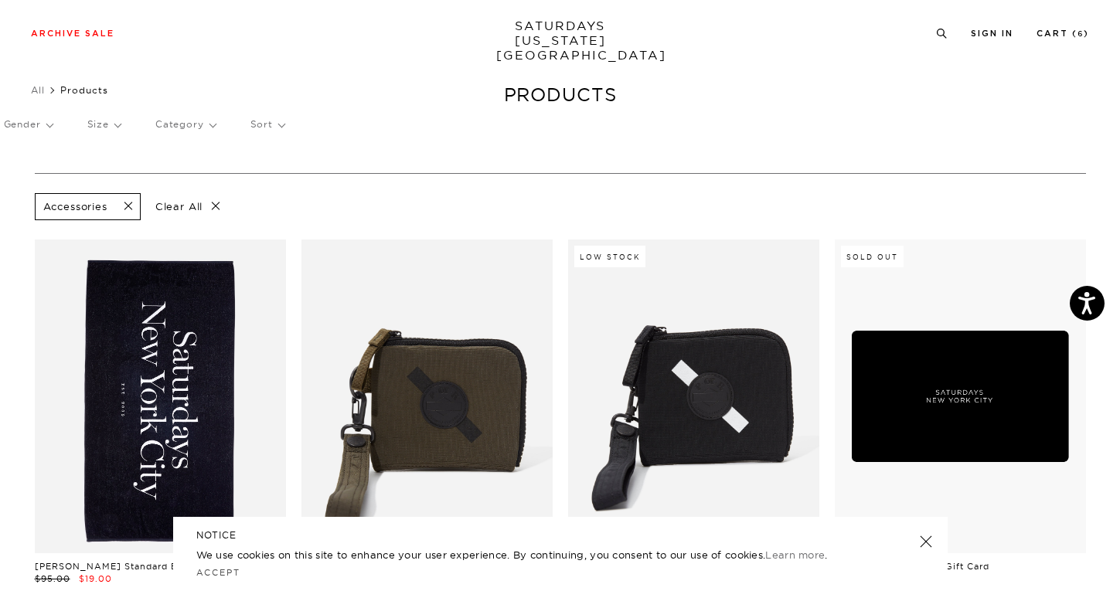
click at [223, 366] on link at bounding box center [160, 397] width 251 height 314
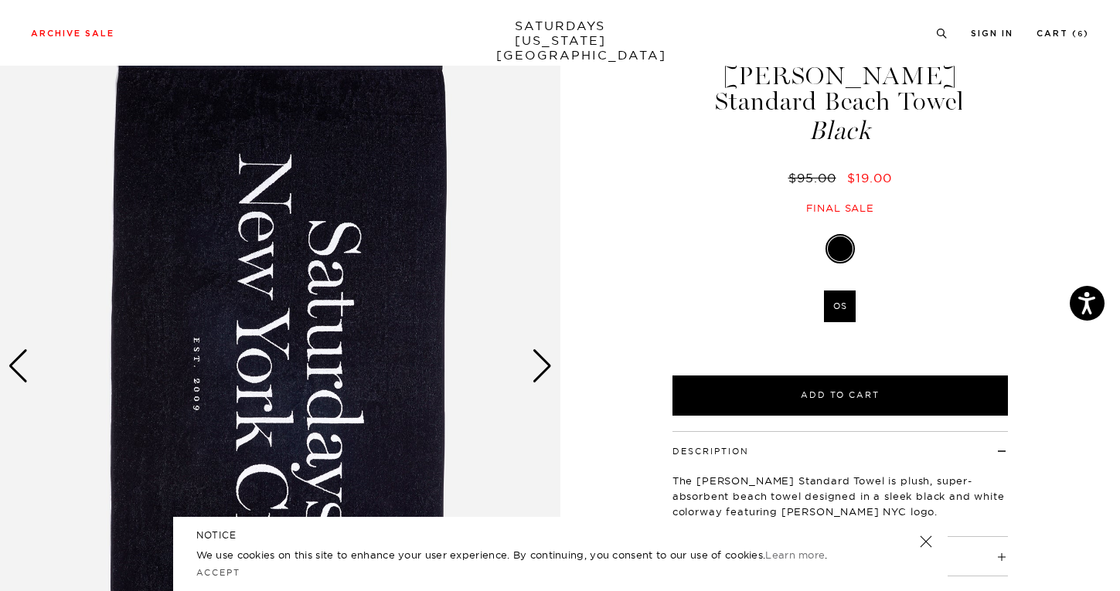
scroll to position [88, 0]
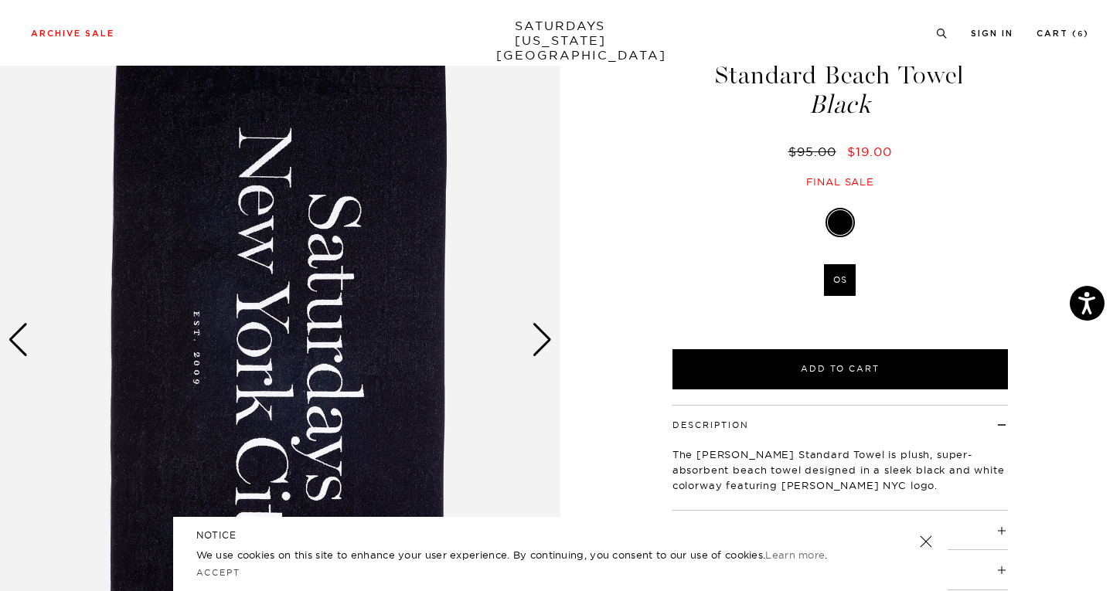
click at [540, 346] on div "Next slide" at bounding box center [542, 340] width 21 height 34
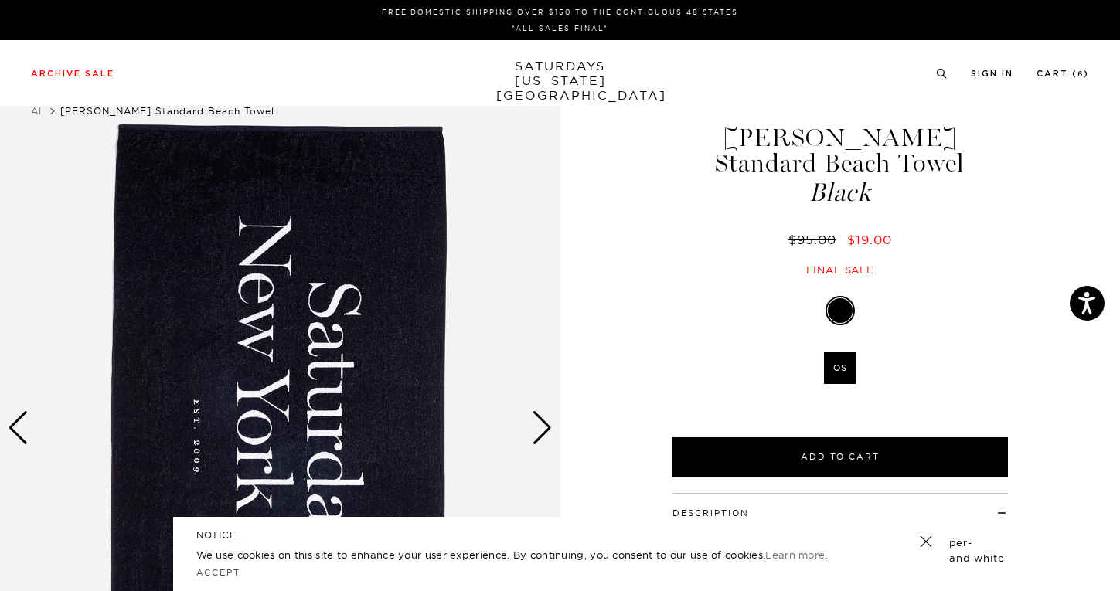
scroll to position [0, 0]
click at [1054, 76] on link "Cart ( 6 )" at bounding box center [1062, 74] width 53 height 9
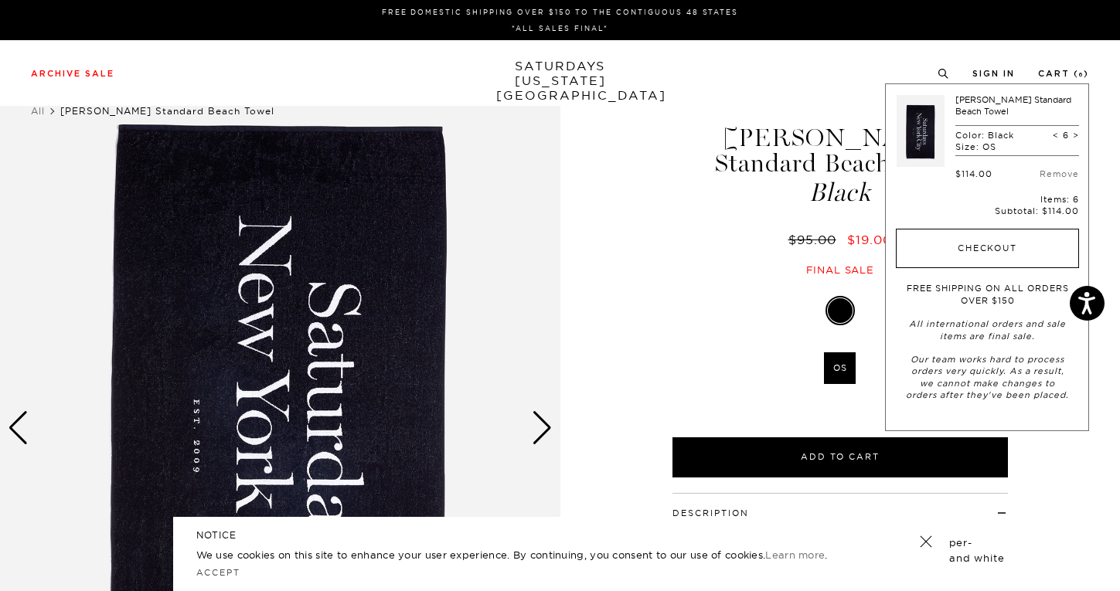
click at [1016, 237] on button "Checkout" at bounding box center [987, 249] width 183 height 40
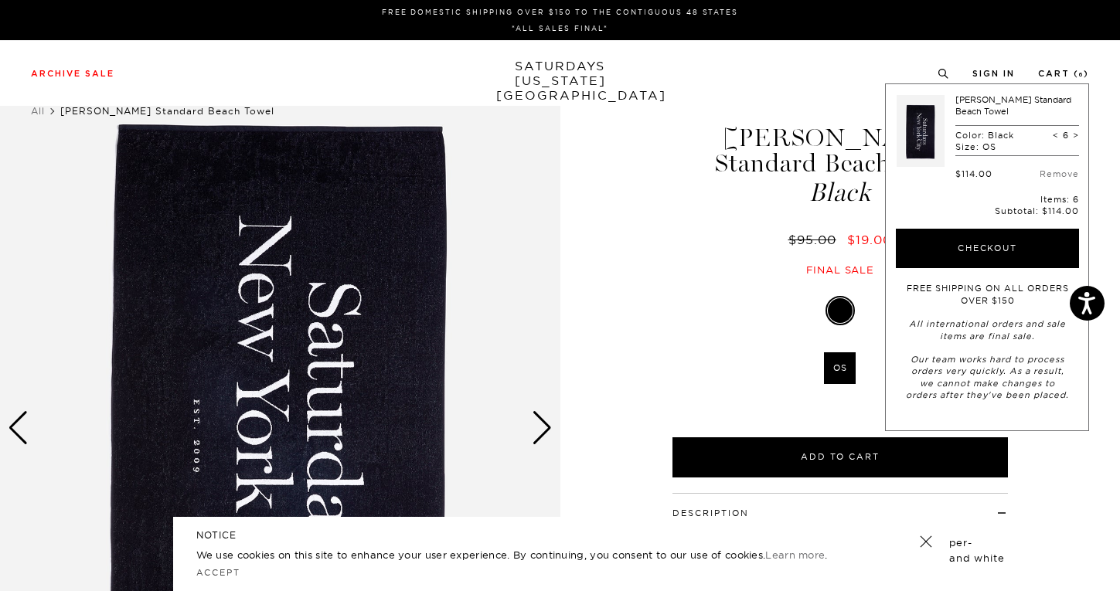
click at [1077, 130] on span ">" at bounding box center [1076, 135] width 6 height 11
type input "7"
click at [1074, 130] on span ">" at bounding box center [1076, 135] width 6 height 11
type input "8"
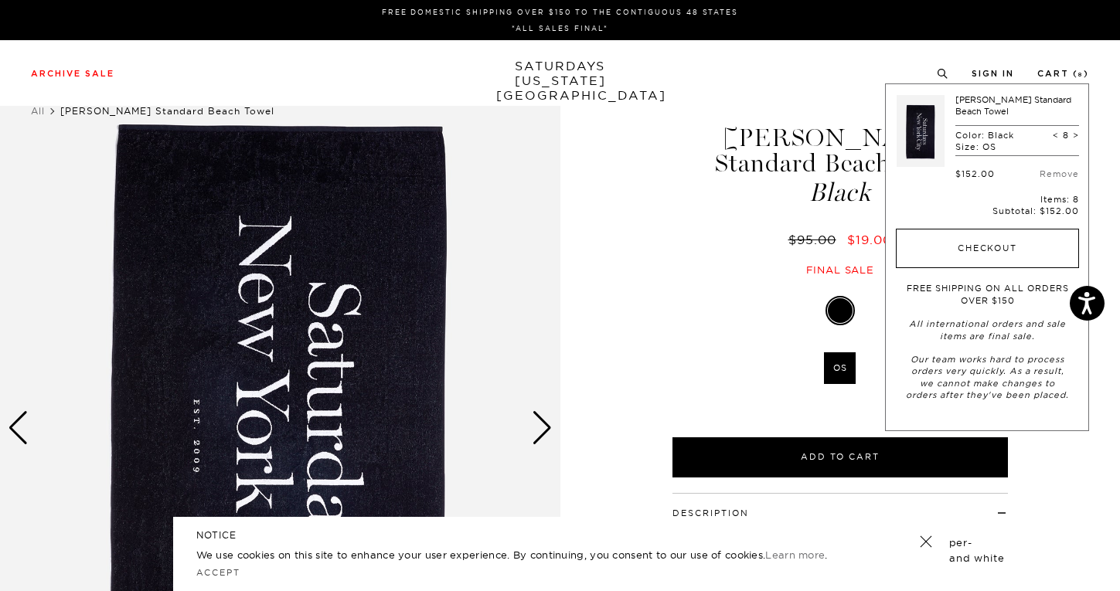
click at [1025, 230] on button "Checkout" at bounding box center [987, 249] width 183 height 40
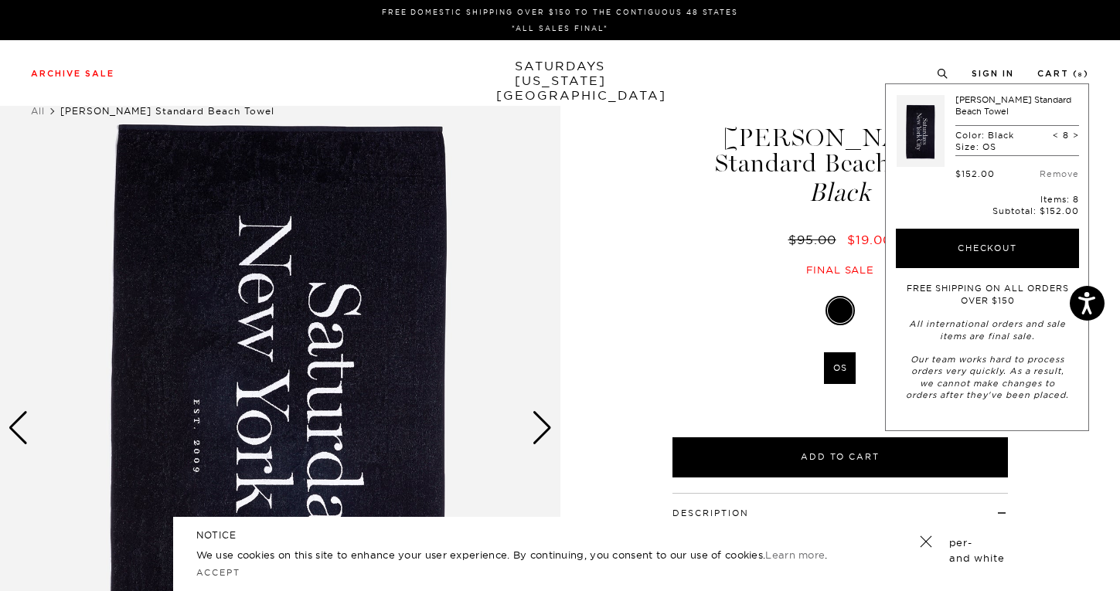
click at [1057, 130] on span "<" at bounding box center [1056, 135] width 6 height 11
type input "7"
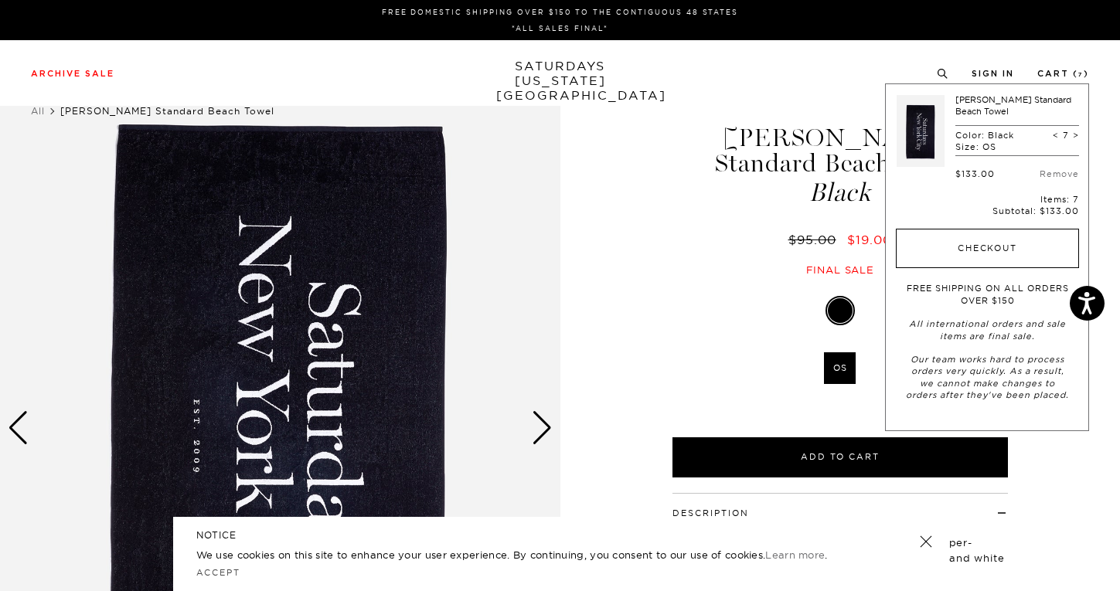
click at [951, 229] on button "Checkout" at bounding box center [987, 249] width 183 height 40
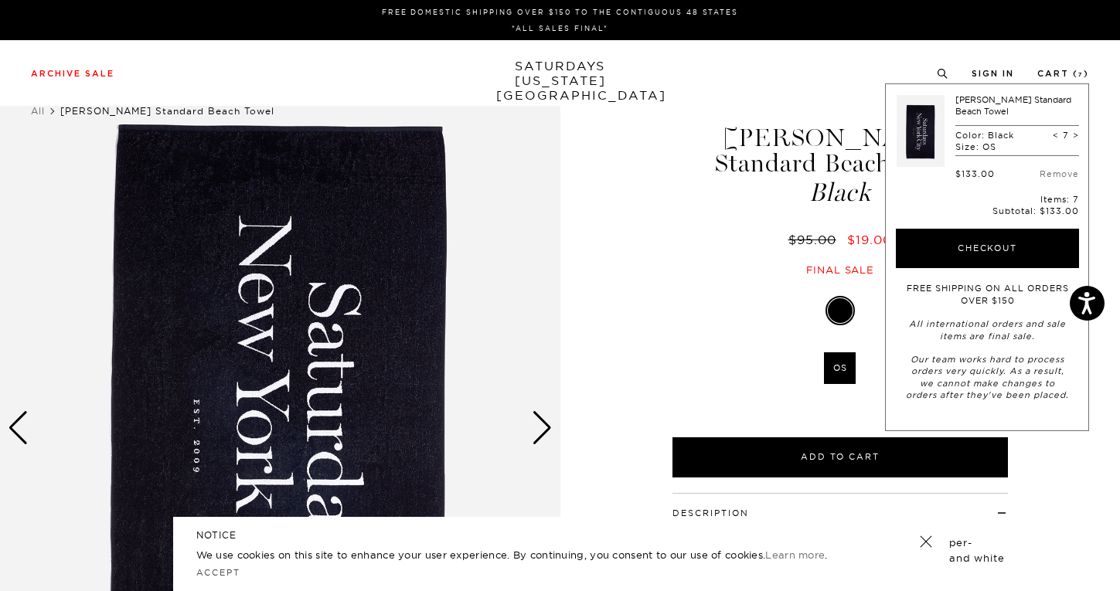
click at [1077, 130] on span ">" at bounding box center [1076, 135] width 6 height 11
type input "8"
click at [1058, 130] on span "<" at bounding box center [1056, 135] width 6 height 11
type input "7"
click at [1058, 130] on div "< 7 >" at bounding box center [1066, 135] width 26 height 11
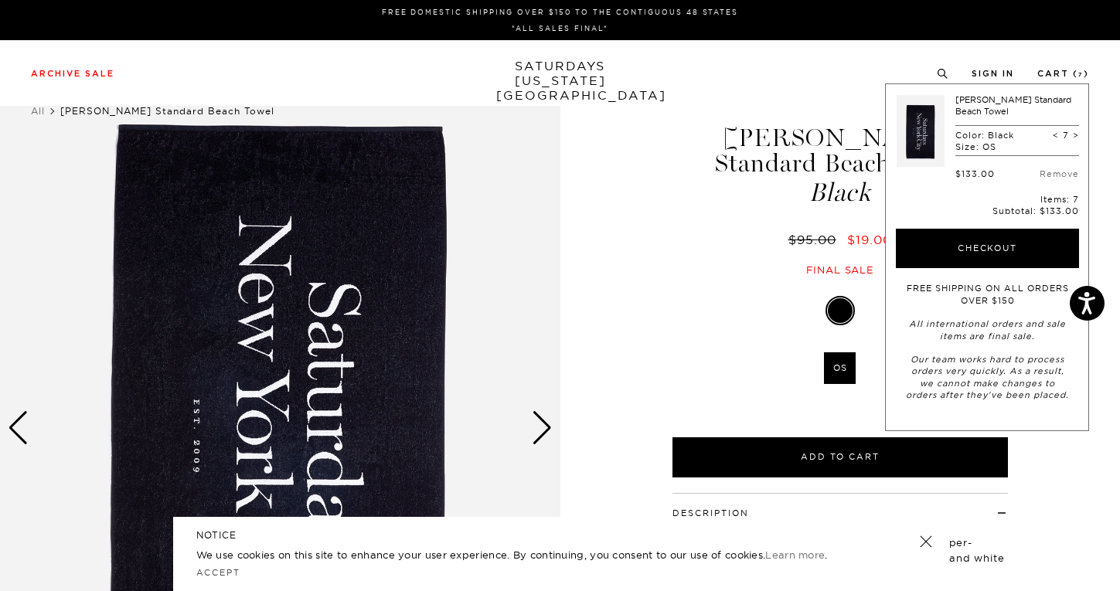
click at [1056, 130] on span "<" at bounding box center [1056, 135] width 6 height 11
type input "6"
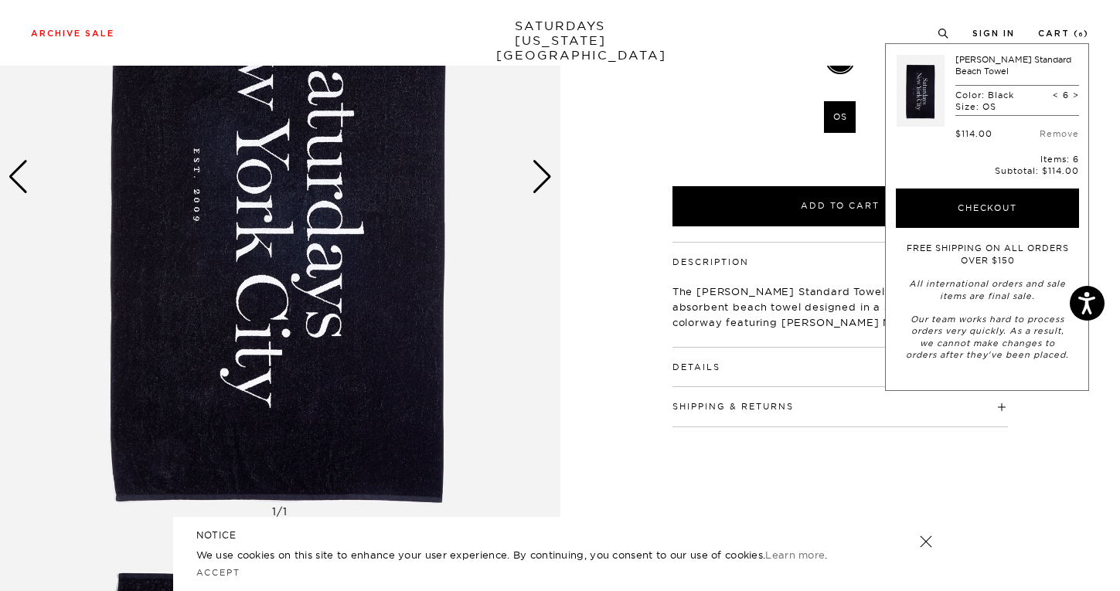
scroll to position [253, 0]
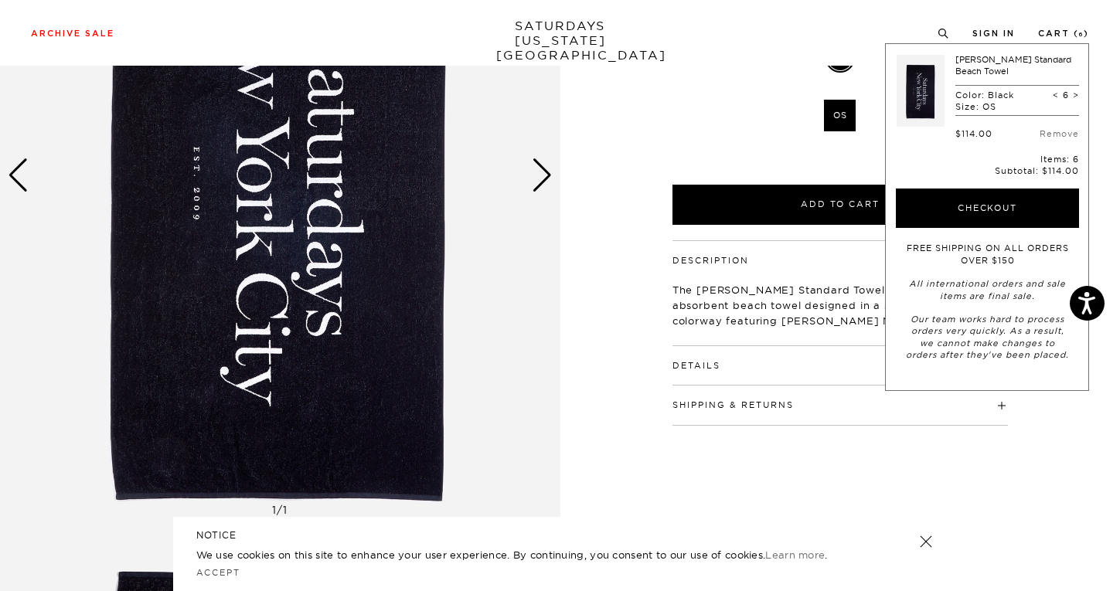
click at [757, 346] on h4 "Details" at bounding box center [839, 359] width 335 height 26
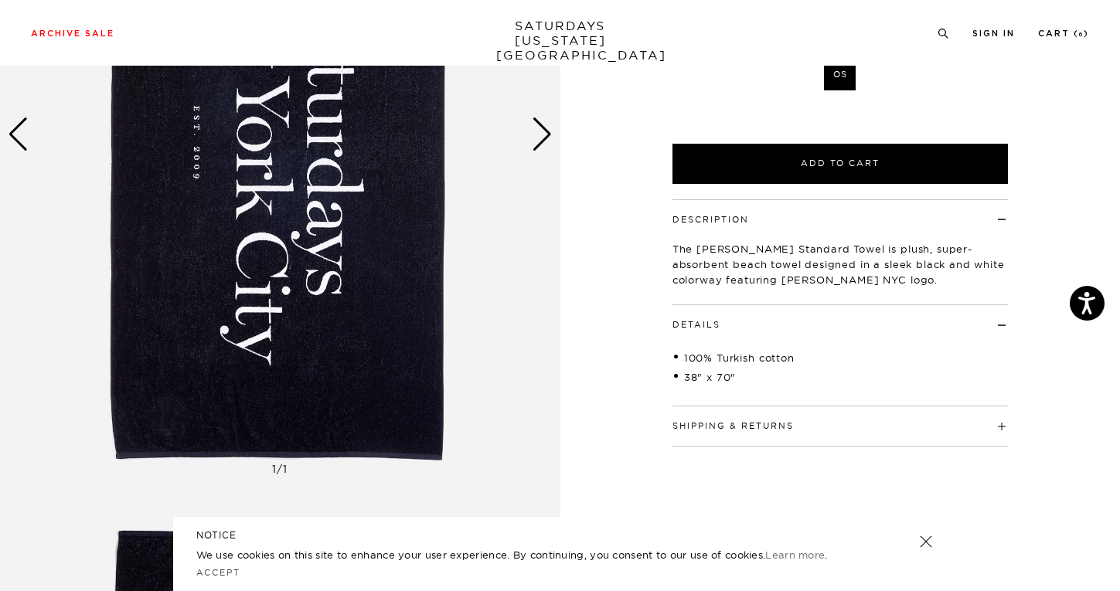
scroll to position [301, 2]
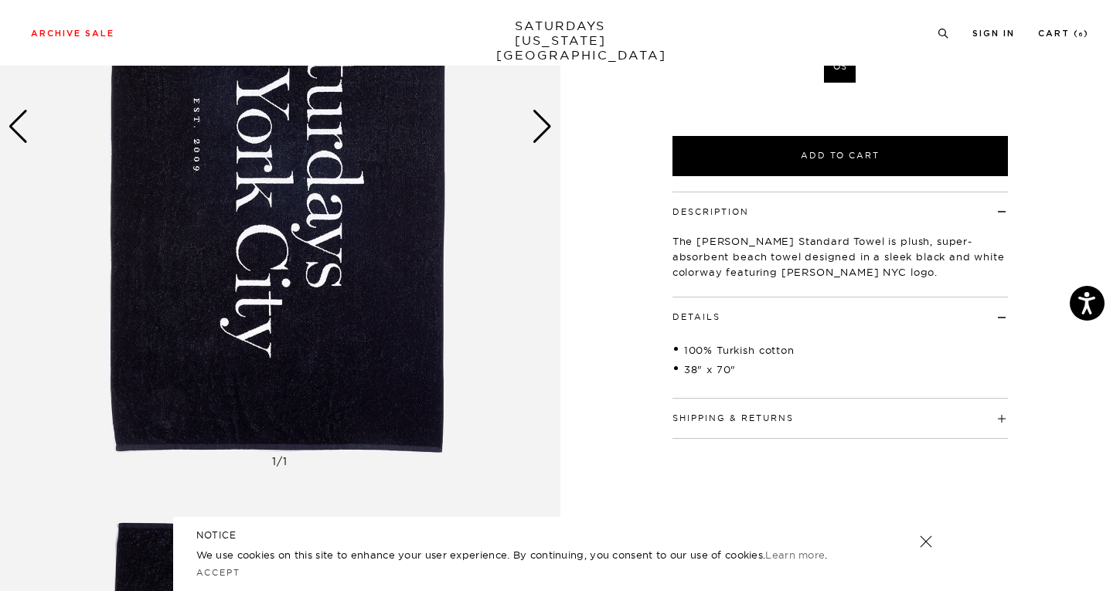
click at [999, 298] on h4 "Details" at bounding box center [839, 311] width 335 height 26
click at [999, 345] on div "Shipping & Returns Free shipping to the 48 contiguous states on orders over $15…" at bounding box center [839, 356] width 335 height 39
click at [999, 337] on h4 "Shipping & Returns" at bounding box center [839, 350] width 335 height 26
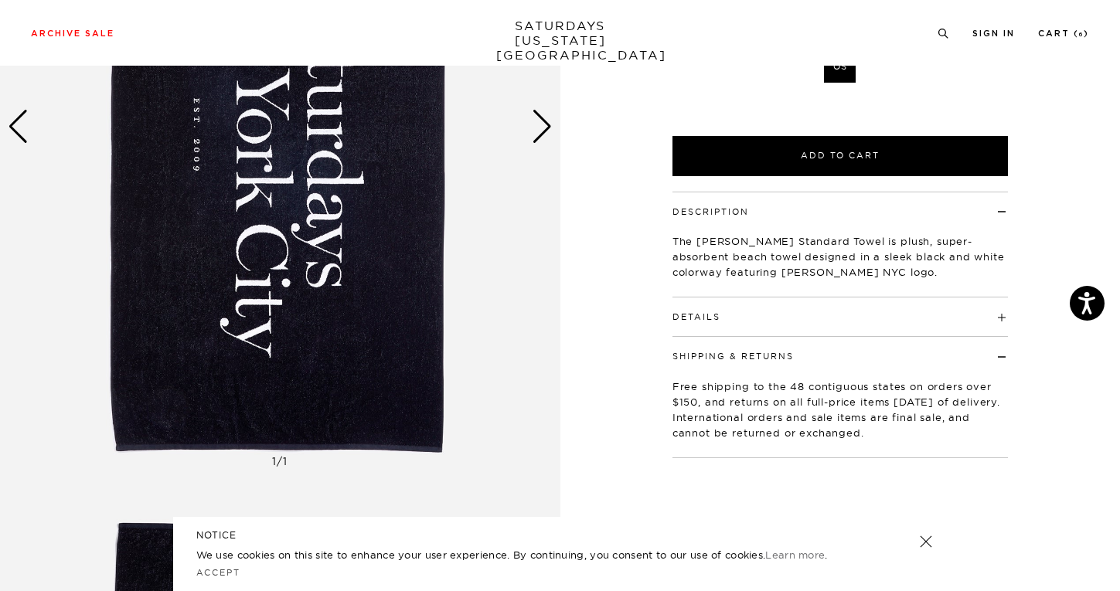
click at [1000, 337] on h4 "Shipping & Returns" at bounding box center [839, 350] width 335 height 26
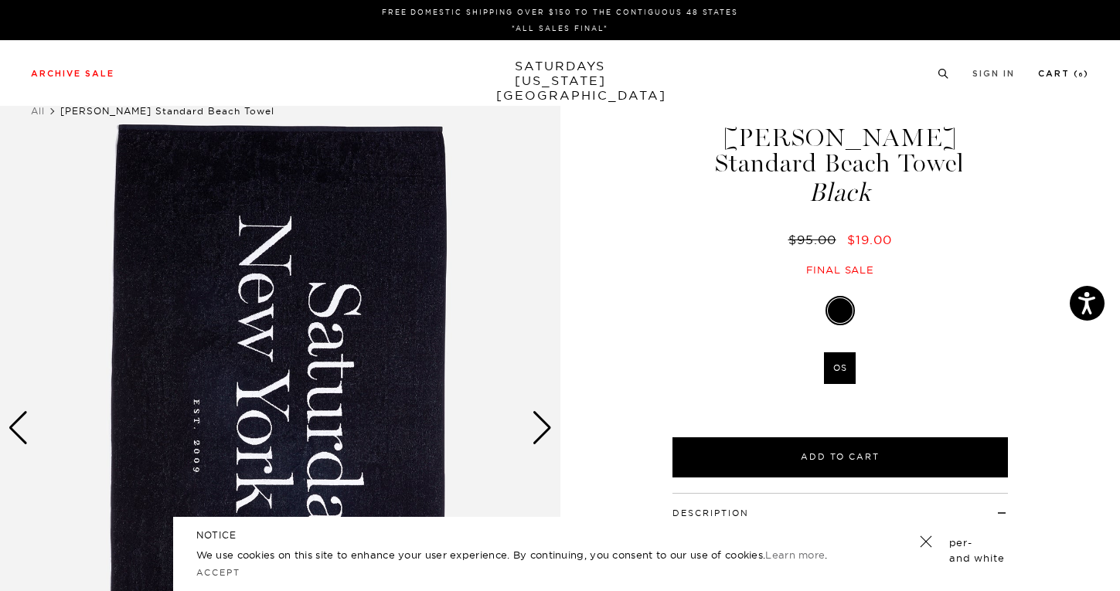
scroll to position [0, 2]
click at [1057, 67] on li "Cart ( 6 )" at bounding box center [1063, 73] width 51 height 14
click at [1058, 78] on link "Cart ( 6 )" at bounding box center [1063, 74] width 51 height 9
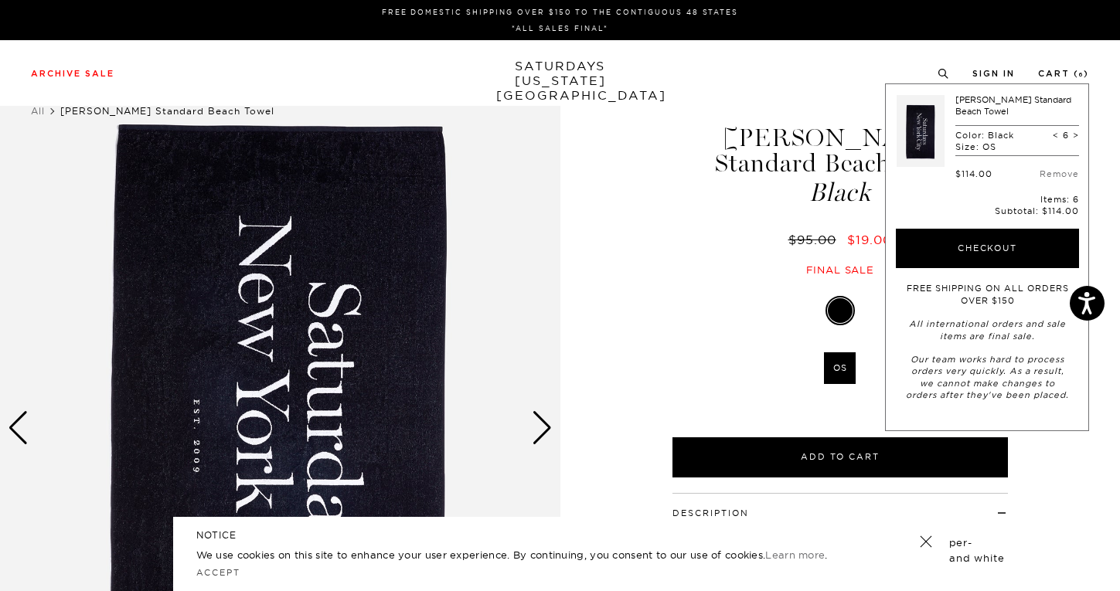
click at [1077, 130] on span ">" at bounding box center [1076, 135] width 6 height 11
type input "7"
click at [1077, 130] on div "< 7 >" at bounding box center [1066, 135] width 26 height 11
click at [1076, 130] on span ">" at bounding box center [1076, 135] width 6 height 11
type input "8"
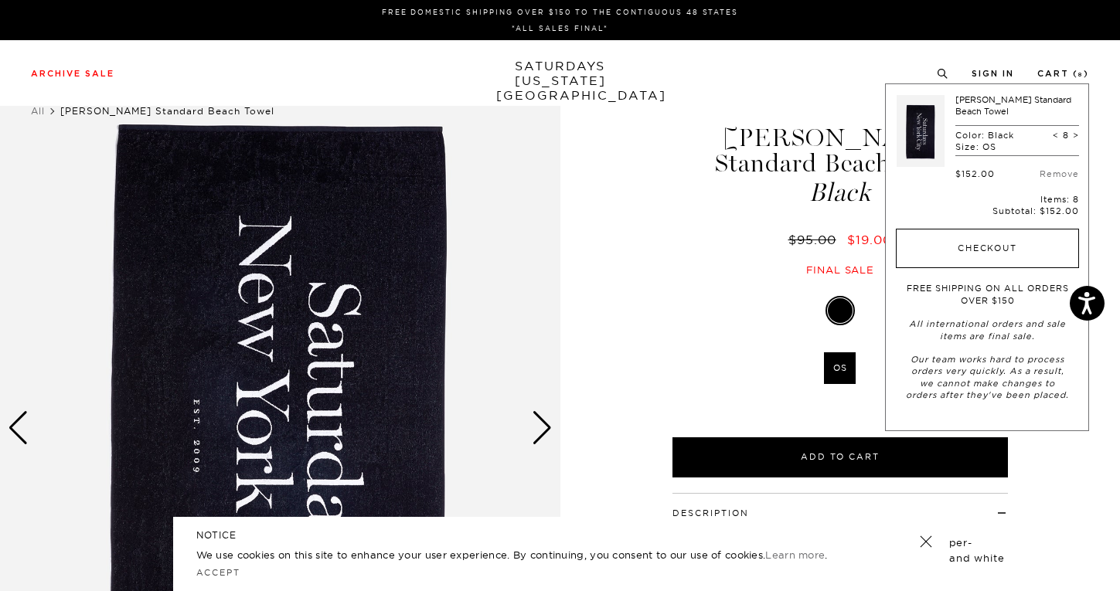
click at [1026, 239] on button "Checkout" at bounding box center [987, 249] width 183 height 40
